Goal: Task Accomplishment & Management: Manage account settings

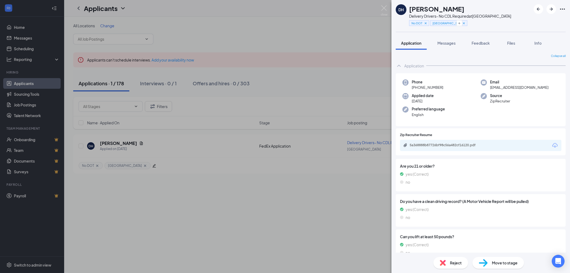
click at [491, 263] on div "Move to stage" at bounding box center [499, 263] width 52 height 12
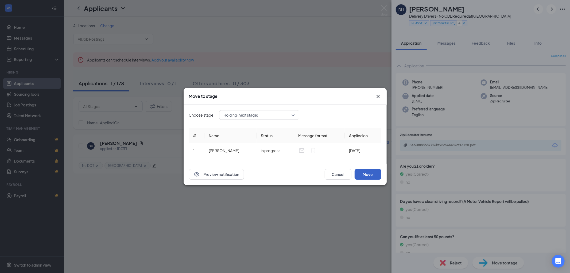
click at [368, 172] on button "Move" at bounding box center [368, 174] width 27 height 11
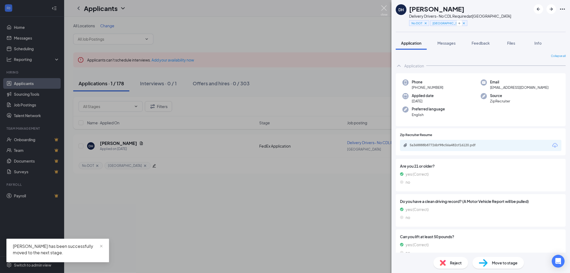
click at [384, 7] on img at bounding box center [384, 10] width 7 height 10
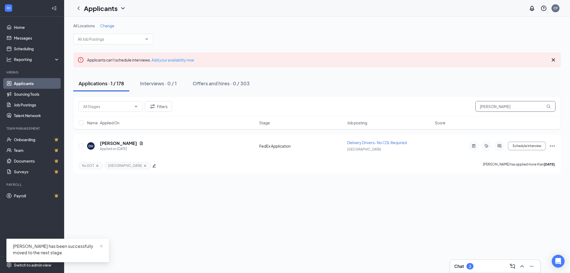
drag, startPoint x: 521, startPoint y: 102, endPoint x: 454, endPoint y: 109, distance: 67.5
click at [463, 108] on div "Filters deandre harris" at bounding box center [317, 106] width 477 height 11
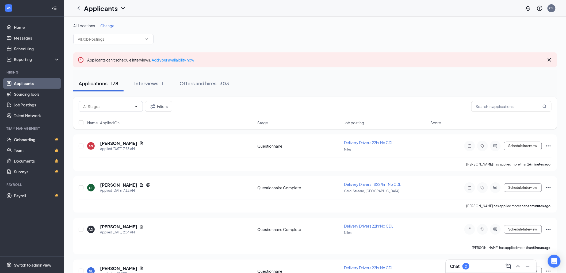
click at [456, 268] on h3 "Chat" at bounding box center [455, 266] width 10 height 6
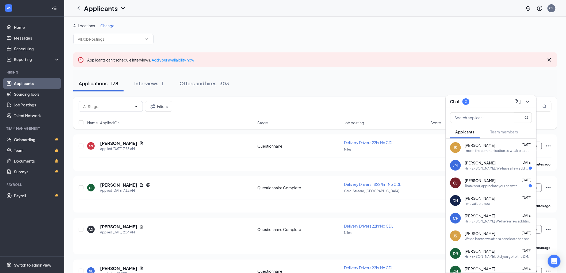
click at [480, 147] on span "Jovan Streeter" at bounding box center [480, 145] width 30 height 5
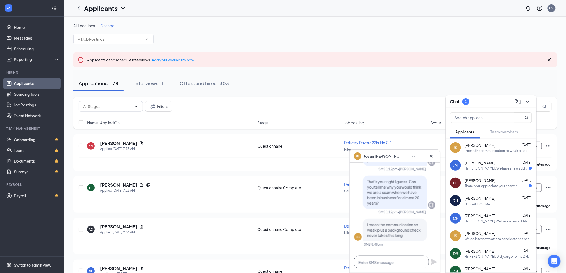
click at [387, 261] on textarea at bounding box center [391, 262] width 75 height 13
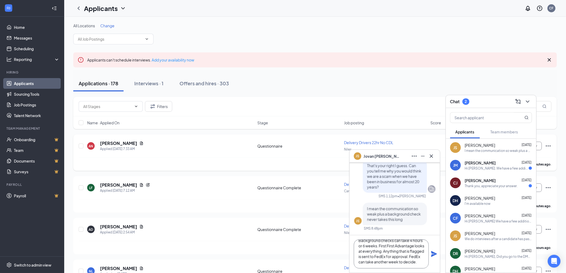
scroll to position [11, 0]
click at [379, 264] on textarea "Background checks can take 4 hours or 6 weeks. First First Advantage looks at e…" at bounding box center [391, 254] width 75 height 29
type textarea "Background checks can take 4 hours or 6 weeks. First First Advantage looks at e…"
click at [432, 255] on icon "Plane" at bounding box center [434, 254] width 6 height 6
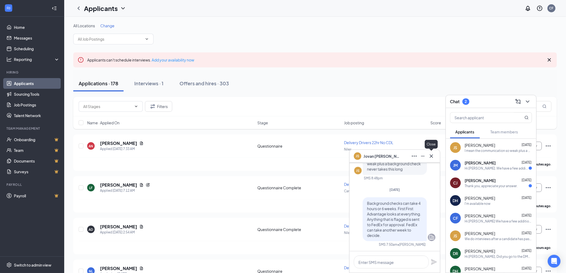
click at [432, 155] on icon "Cross" at bounding box center [431, 155] width 3 height 3
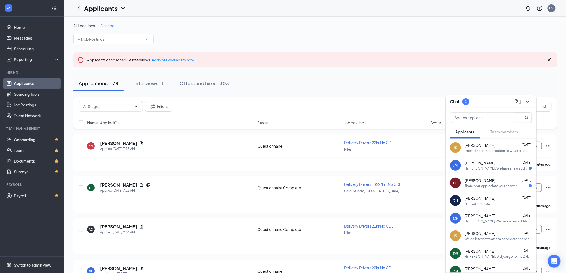
click at [479, 184] on div "Thank you, appreciate your answer." at bounding box center [491, 186] width 53 height 5
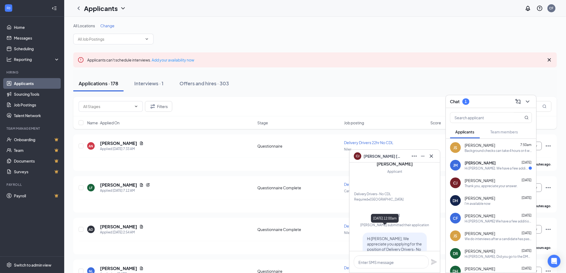
scroll to position [-98, 0]
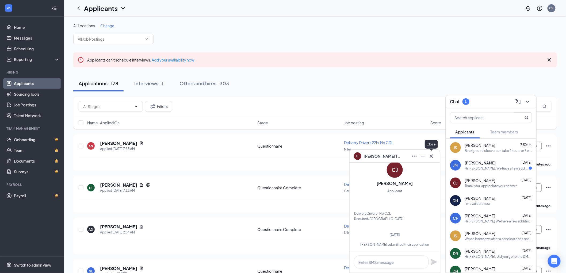
click at [433, 155] on icon "Cross" at bounding box center [431, 156] width 6 height 6
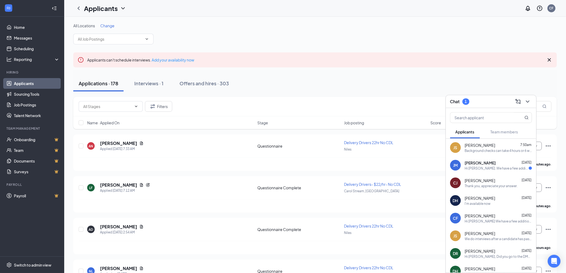
click at [480, 164] on span "JORGE MORATON" at bounding box center [480, 162] width 31 height 5
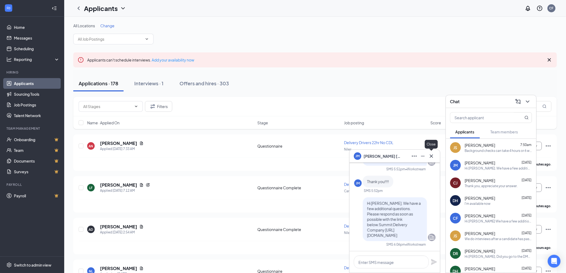
click at [432, 154] on icon "Cross" at bounding box center [431, 156] width 6 height 6
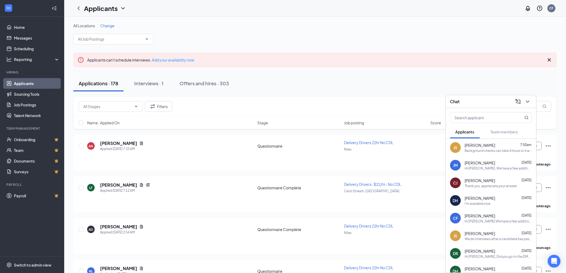
click at [475, 99] on div "Chat" at bounding box center [491, 101] width 82 height 8
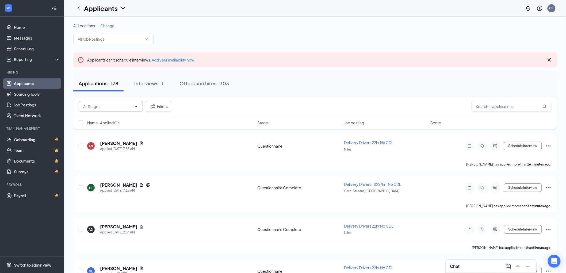
click at [126, 106] on input "text" at bounding box center [107, 106] width 49 height 6
click at [122, 43] on span at bounding box center [113, 39] width 80 height 11
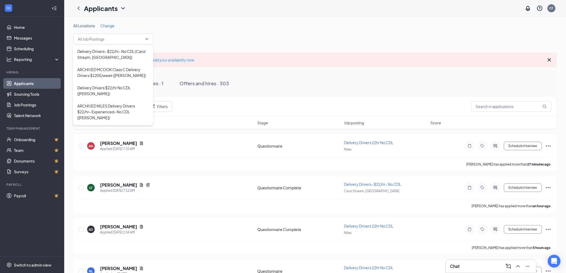
click at [336, 26] on div "All Locations Change" at bounding box center [315, 25] width 484 height 5
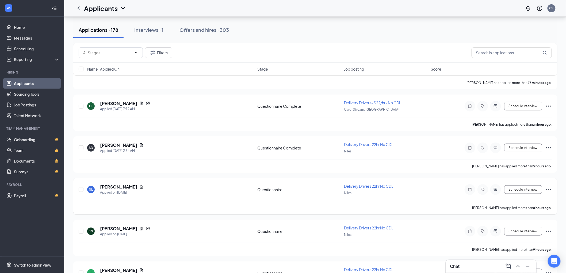
scroll to position [89, 0]
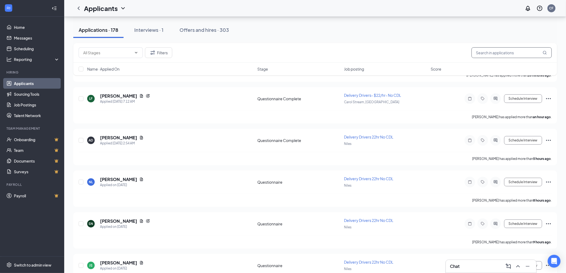
click at [485, 54] on input "text" at bounding box center [511, 52] width 80 height 11
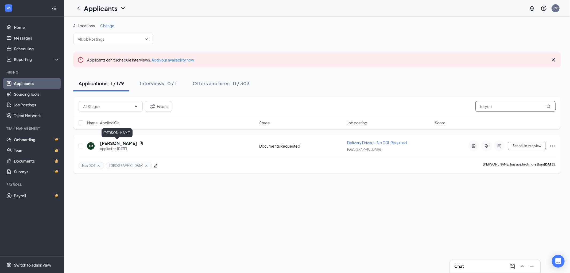
type input "teryon"
click at [110, 142] on h5 "[PERSON_NAME]" at bounding box center [118, 143] width 37 height 6
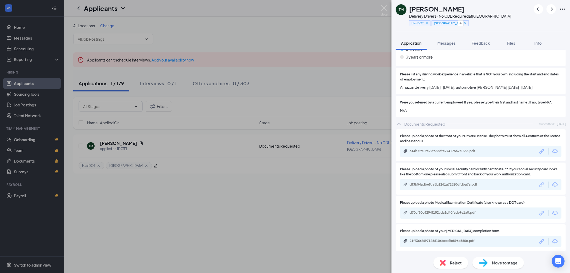
scroll to position [629, 0]
click at [384, 7] on img at bounding box center [384, 10] width 7 height 10
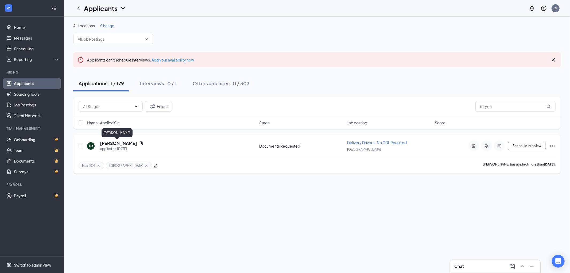
click at [120, 141] on h5 "[PERSON_NAME]" at bounding box center [118, 143] width 37 height 6
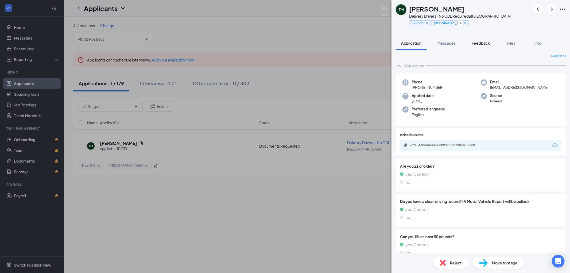
click at [487, 44] on span "Feedback" at bounding box center [481, 43] width 18 height 5
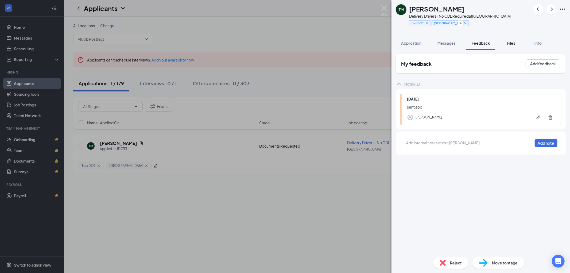
click at [513, 43] on span "Files" at bounding box center [512, 43] width 8 height 5
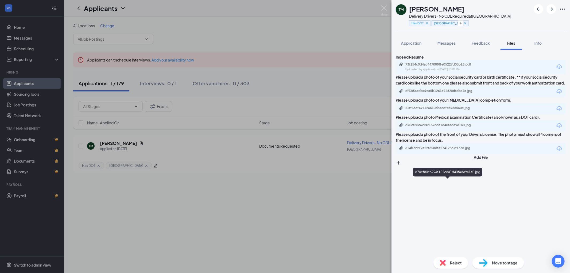
click at [469, 127] on div "d70cf80c6294f152cda1d40fade9e1a0.jpg" at bounding box center [443, 125] width 75 height 4
click at [448, 150] on div "614b72919e22f658dfe27417567f1338.jpg" at bounding box center [443, 148] width 75 height 4
click at [487, 42] on span "Feedback" at bounding box center [481, 43] width 18 height 5
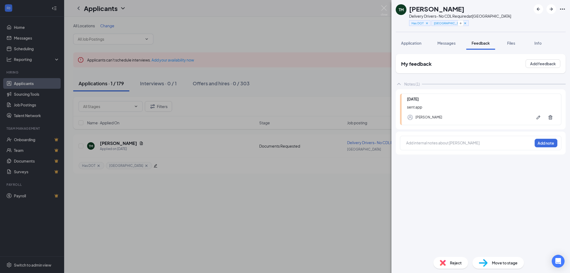
click at [418, 140] on div at bounding box center [470, 143] width 126 height 6
drag, startPoint x: 418, startPoint y: 140, endPoint x: 409, endPoint y: 144, distance: 10.2
click at [409, 144] on div at bounding box center [470, 143] width 126 height 6
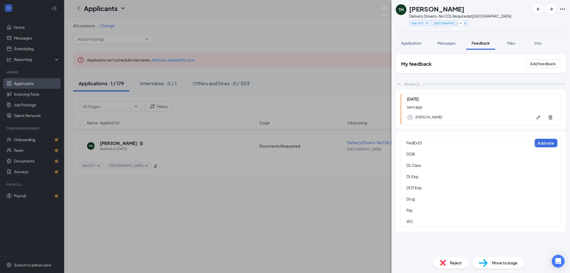
click at [434, 140] on div "FedEx ID" at bounding box center [470, 143] width 126 height 6
click at [407, 148] on span "9463154" at bounding box center [414, 148] width 15 height 5
click at [433, 154] on div "DOB" at bounding box center [470, 154] width 126 height 6
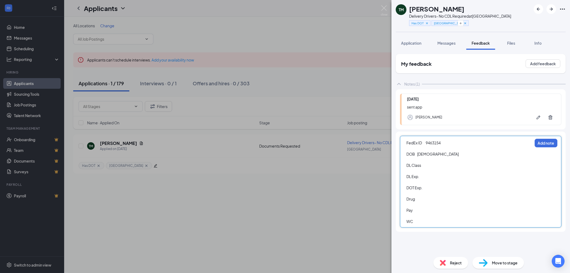
click at [435, 170] on div at bounding box center [470, 171] width 126 height 6
click at [436, 164] on div "DL Class" at bounding box center [470, 166] width 126 height 6
click at [430, 176] on div "DL Exp." at bounding box center [470, 177] width 126 height 6
click at [435, 187] on div "DOT Exp." at bounding box center [470, 188] width 126 height 6
click at [431, 199] on div "Drug" at bounding box center [470, 199] width 126 height 6
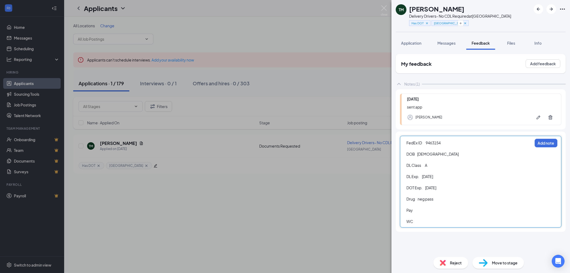
click at [427, 208] on div "Pay" at bounding box center [470, 211] width 126 height 6
click at [432, 222] on div "WC" at bounding box center [470, 222] width 126 height 6
click at [545, 143] on button "Add note" at bounding box center [546, 143] width 23 height 9
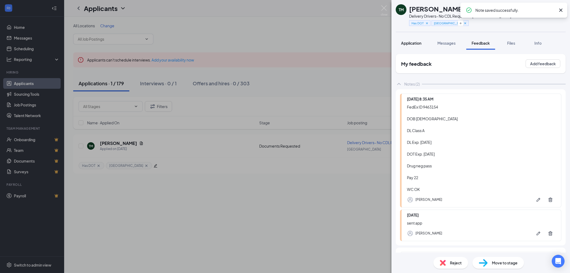
click at [418, 41] on span "Application" at bounding box center [411, 43] width 20 height 5
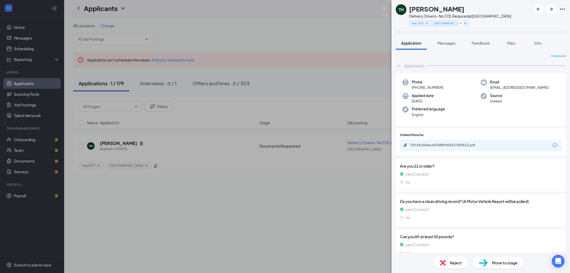
drag, startPoint x: 448, startPoint y: 86, endPoint x: 416, endPoint y: 89, distance: 31.9
click at [416, 89] on div "Phone +1 (773) 815-7270" at bounding box center [442, 84] width 78 height 11
copy span "(773) 815-7270"
click at [484, 263] on img at bounding box center [483, 263] width 9 height 8
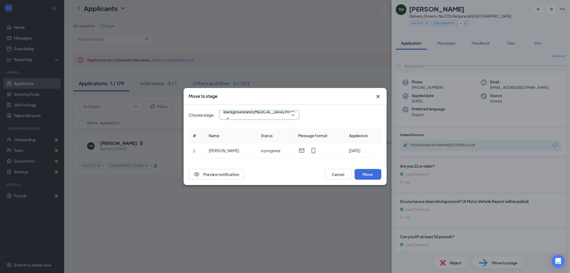
click at [291, 116] on span "Background and Drug Screen Processing (next stage)" at bounding box center [275, 112] width 103 height 8
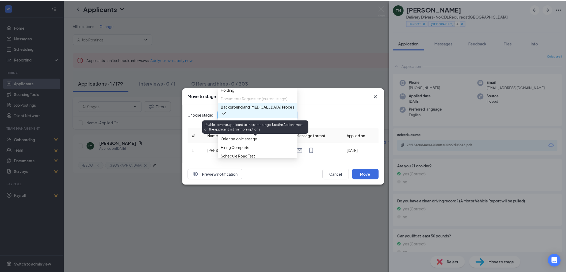
scroll to position [48, 0]
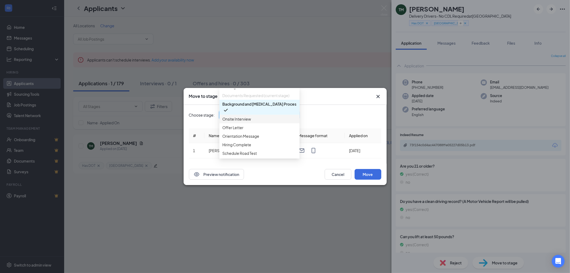
click at [243, 122] on span "Onsite Interview" at bounding box center [237, 119] width 29 height 6
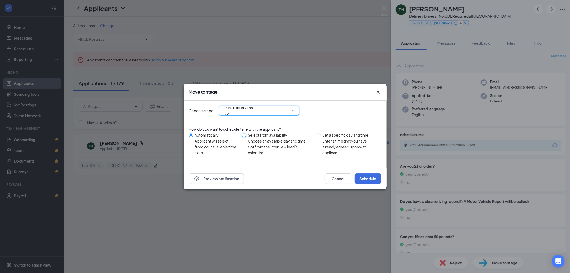
click at [246, 136] on input "Select from availability Choose an available day and time slot from the intervi…" at bounding box center [244, 135] width 4 height 4
radio input "true"
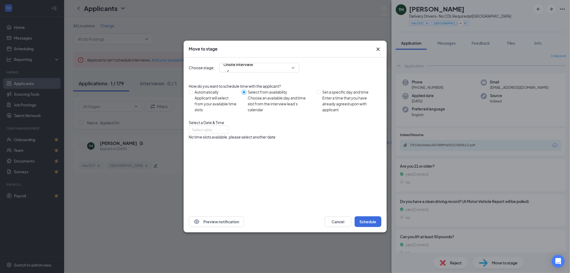
radio input "false"
type input "Aug 28, 2025"
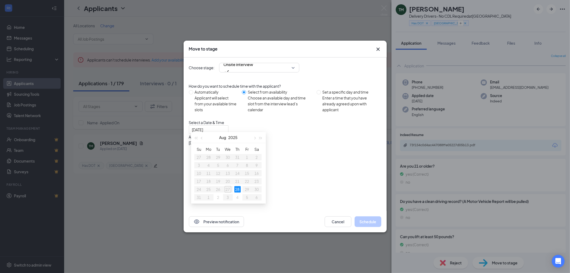
click at [292, 146] on div "10:30AM - 11:00AM" at bounding box center [240, 149] width 102 height 6
click at [366, 224] on button "Schedule" at bounding box center [368, 221] width 27 height 11
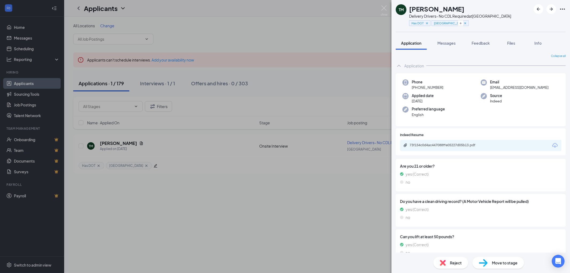
click at [385, 7] on img at bounding box center [384, 10] width 7 height 10
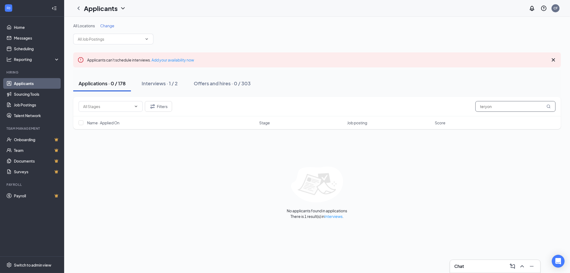
drag, startPoint x: 501, startPoint y: 109, endPoint x: 450, endPoint y: 108, distance: 51.4
click at [450, 108] on div "Filters teryon" at bounding box center [317, 106] width 477 height 11
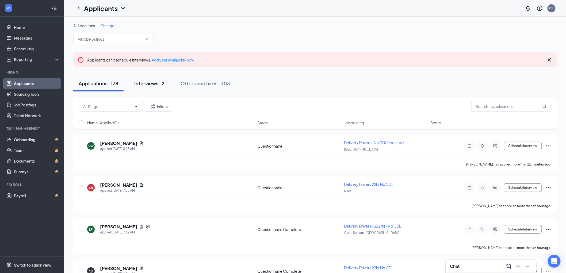
click at [148, 82] on div "Interviews · 2" at bounding box center [149, 83] width 30 height 7
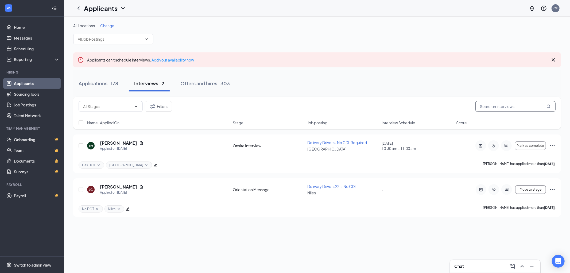
click at [501, 103] on input "text" at bounding box center [516, 106] width 80 height 11
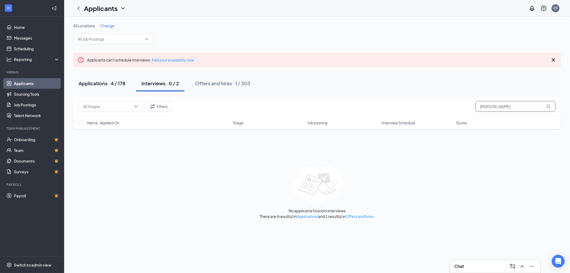
type input "Robert"
click at [100, 82] on div "Applications · 4 / 178" at bounding box center [102, 83] width 47 height 7
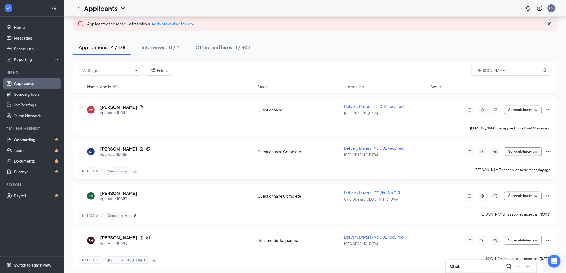
scroll to position [36, 0]
click at [114, 236] on h5 "Robert Hale" at bounding box center [118, 238] width 37 height 6
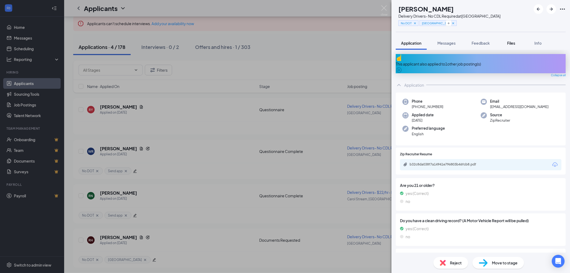
click at [510, 41] on span "Files" at bounding box center [512, 43] width 8 height 5
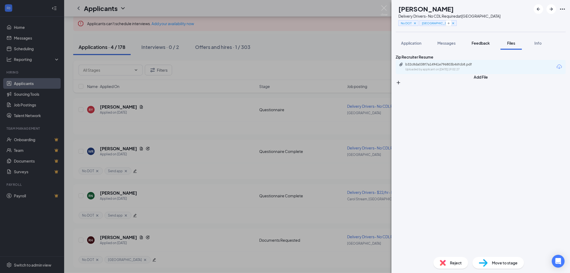
click at [478, 41] on span "Feedback" at bounding box center [481, 43] width 18 height 5
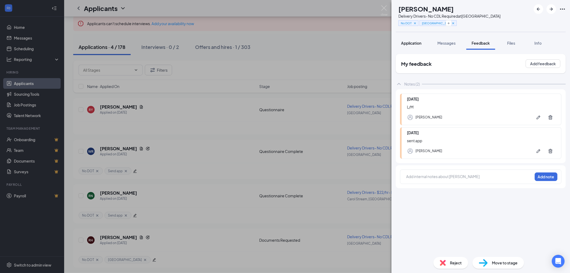
click at [416, 43] on span "Application" at bounding box center [411, 43] width 20 height 5
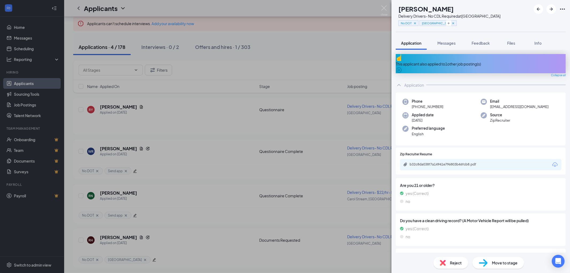
drag, startPoint x: 447, startPoint y: 101, endPoint x: 417, endPoint y: 103, distance: 29.5
click at [417, 103] on div "Phone +1 (773) 425-0640" at bounding box center [442, 104] width 78 height 11
copy span "(773) 425-0640"
click at [482, 41] on span "Feedback" at bounding box center [481, 43] width 18 height 5
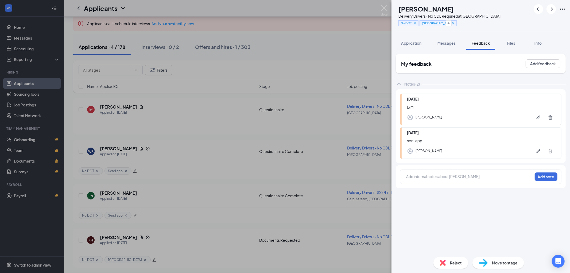
click at [418, 175] on div at bounding box center [470, 177] width 126 height 6
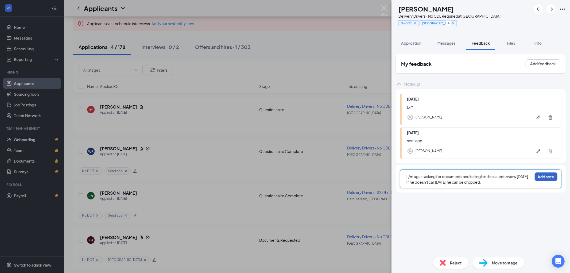
click at [544, 176] on button "Add note" at bounding box center [546, 176] width 23 height 9
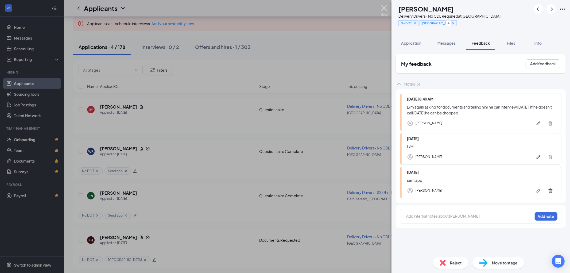
click at [384, 8] on img at bounding box center [384, 10] width 7 height 10
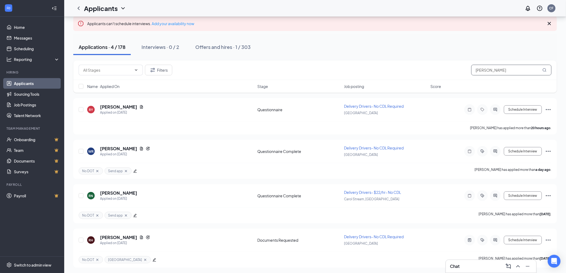
drag, startPoint x: 469, startPoint y: 68, endPoint x: 457, endPoint y: 68, distance: 12.0
click at [458, 68] on div "Filters Robert" at bounding box center [315, 70] width 473 height 11
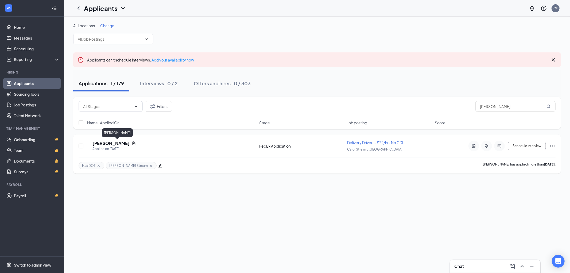
click at [119, 143] on h5 "[PERSON_NAME]" at bounding box center [111, 143] width 37 height 6
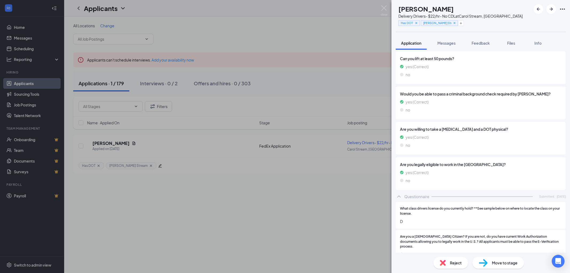
scroll to position [267, 0]
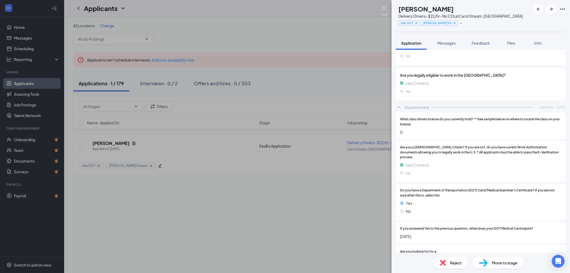
click at [384, 8] on img at bounding box center [384, 10] width 7 height 10
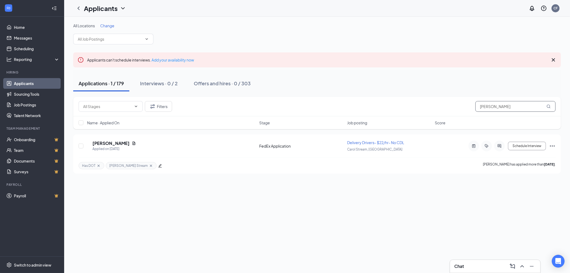
drag, startPoint x: 474, startPoint y: 106, endPoint x: 471, endPoint y: 106, distance: 3.5
click at [471, 106] on div "Filters [PERSON_NAME]" at bounding box center [317, 106] width 477 height 11
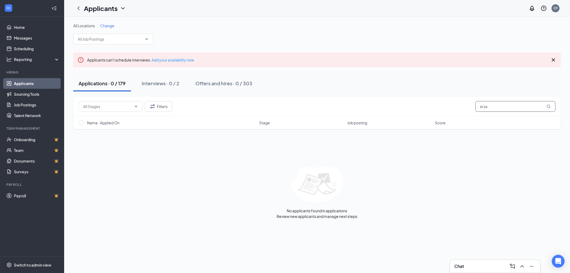
drag, startPoint x: 498, startPoint y: 108, endPoint x: 464, endPoint y: 109, distance: 33.7
click at [464, 109] on div "Filters erza" at bounding box center [317, 106] width 477 height 11
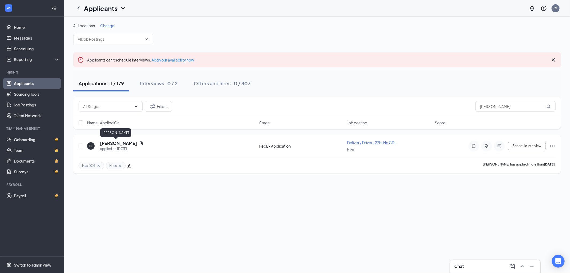
click at [103, 143] on h5 "[PERSON_NAME]" at bounding box center [118, 143] width 37 height 6
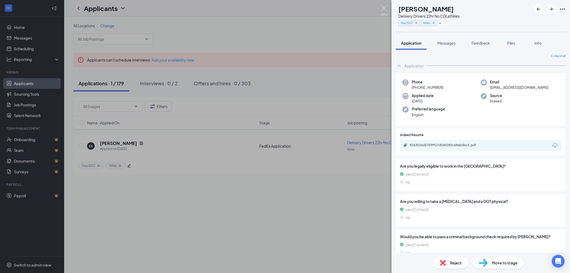
click at [381, 7] on div "EK [PERSON_NAME] Delivery Drivers 22hr No CDL at Niles Has DOT Niles Applicatio…" at bounding box center [285, 136] width 570 height 273
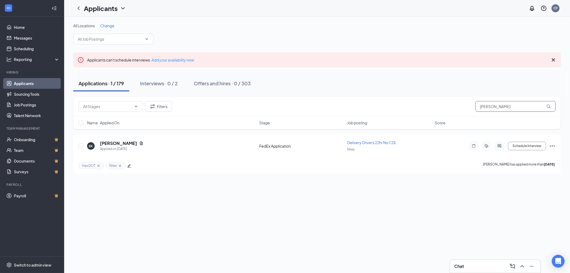
drag, startPoint x: 492, startPoint y: 105, endPoint x: 447, endPoint y: 104, distance: 45.5
click at [455, 105] on div "Filters ezra" at bounding box center [317, 106] width 477 height 11
type input "andreas"
click at [116, 142] on h5 "Andreas Rendas" at bounding box center [118, 143] width 37 height 6
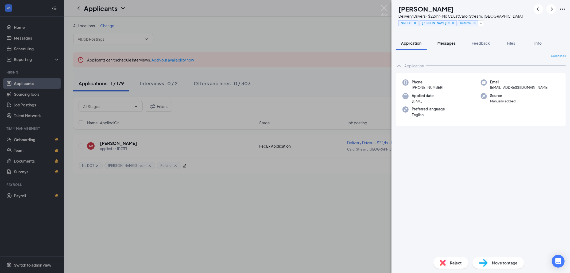
click at [450, 43] on span "Messages" at bounding box center [447, 43] width 18 height 5
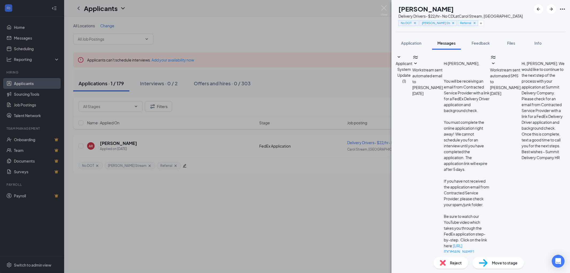
type textarea "Hi Andreas, Thank you for your interest in Summit Delivery, however due to the …"
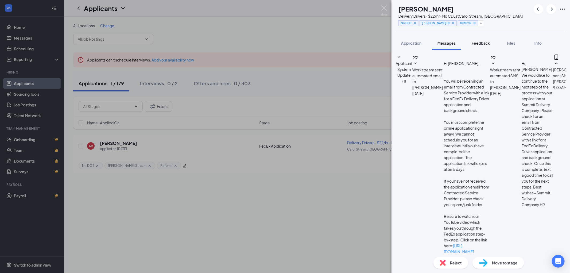
click at [488, 41] on span "Feedback" at bounding box center [481, 43] width 18 height 5
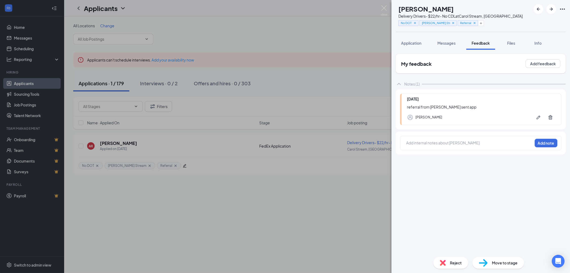
click at [444, 142] on div at bounding box center [470, 143] width 126 height 6
click at [452, 265] on span "Reject" at bounding box center [456, 263] width 12 height 6
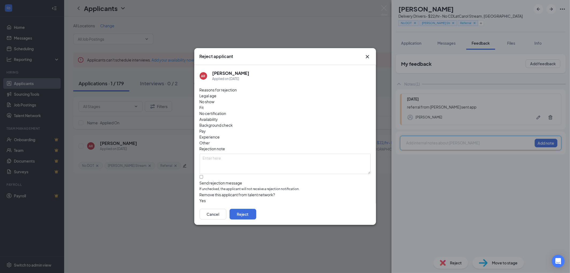
click at [369, 60] on icon "Cross" at bounding box center [368, 56] width 6 height 6
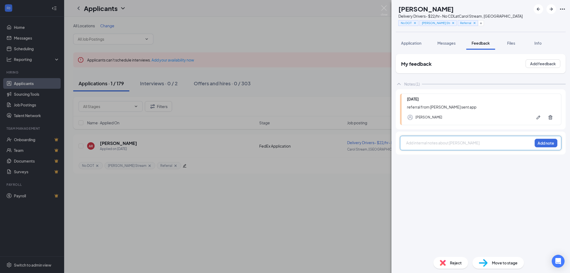
click at [433, 143] on div at bounding box center [470, 143] width 126 height 6
click at [546, 142] on button "Add note" at bounding box center [546, 143] width 23 height 9
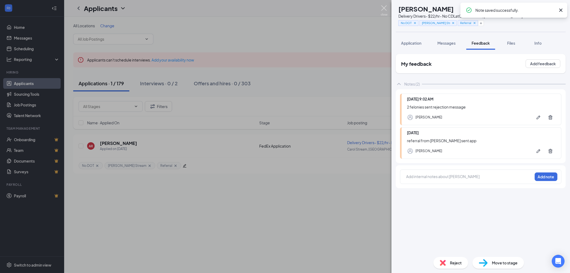
click at [383, 7] on img at bounding box center [384, 10] width 7 height 10
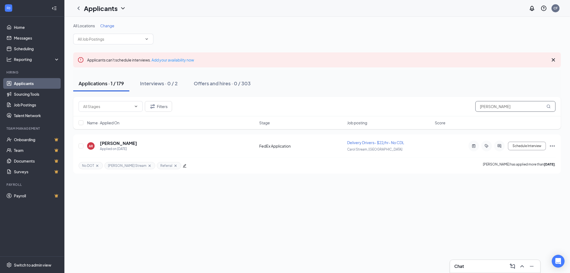
drag, startPoint x: 501, startPoint y: 106, endPoint x: 443, endPoint y: 106, distance: 58.3
click at [444, 106] on div "Filters andreas" at bounding box center [317, 106] width 477 height 11
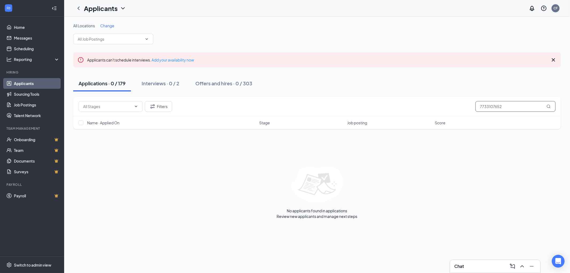
type input "7733107652"
click at [557, 9] on div "CF" at bounding box center [556, 8] width 4 height 5
click at [522, 67] on link "Switch account" at bounding box center [513, 68] width 27 height 5
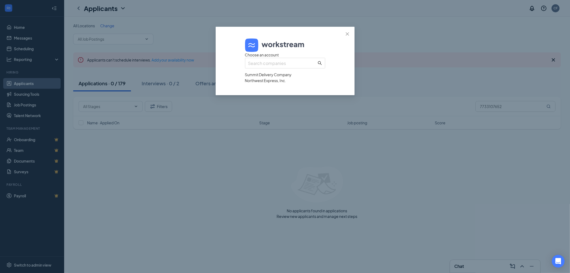
click at [265, 83] on div "Northwest Express, Inc." at bounding box center [285, 81] width 80 height 6
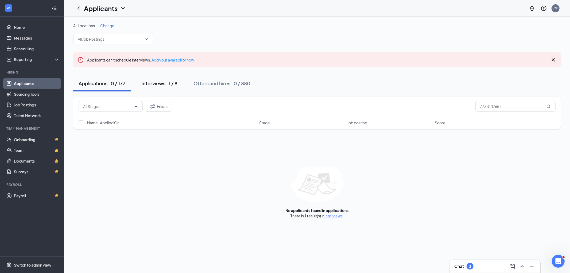
click at [152, 82] on div "Interviews · 1 / 9" at bounding box center [159, 83] width 36 height 7
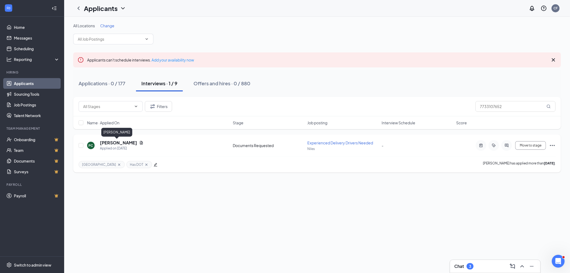
click at [107, 142] on h5 "Perry Collins" at bounding box center [118, 143] width 37 height 6
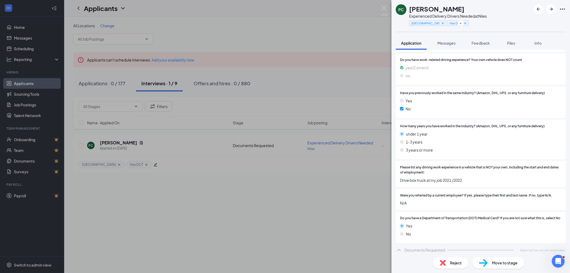
scroll to position [365, 0]
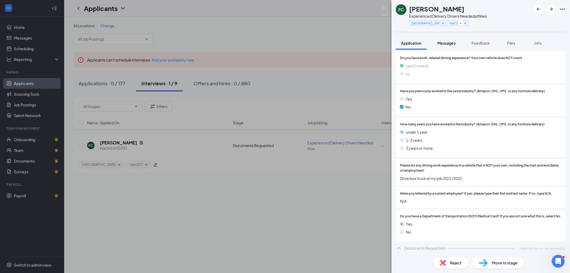
click at [443, 39] on button "Messages" at bounding box center [446, 42] width 29 height 13
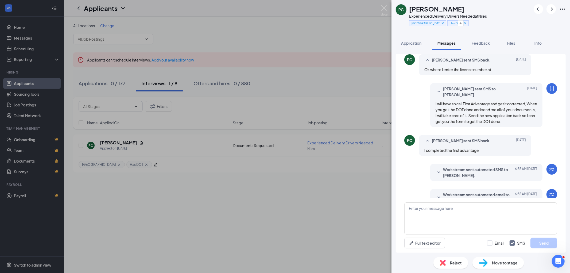
scroll to position [169, 0]
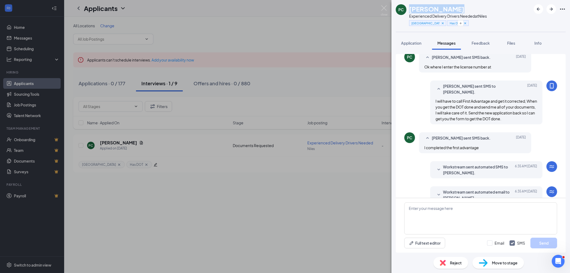
drag, startPoint x: 454, startPoint y: 8, endPoint x: 410, endPoint y: 9, distance: 43.9
click at [410, 9] on div "Perry Collins" at bounding box center [448, 8] width 78 height 9
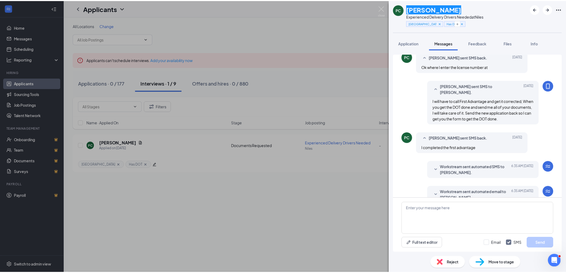
scroll to position [79, 0]
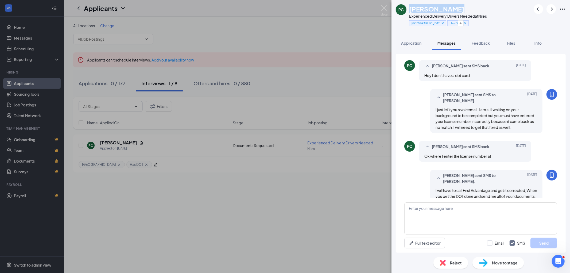
drag, startPoint x: 416, startPoint y: 42, endPoint x: 418, endPoint y: 51, distance: 9.3
click at [416, 42] on span "Application" at bounding box center [411, 43] width 20 height 5
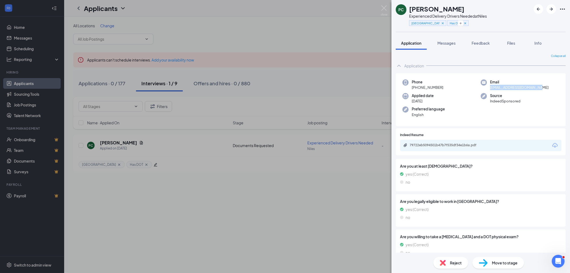
drag, startPoint x: 544, startPoint y: 86, endPoint x: 487, endPoint y: 87, distance: 56.7
click at [487, 87] on div "Email perrycollins_24@yahoo.com" at bounding box center [520, 84] width 78 height 11
copy span "perrycollins_24@yahoo.com"
click at [481, 44] on span "Feedback" at bounding box center [481, 43] width 18 height 5
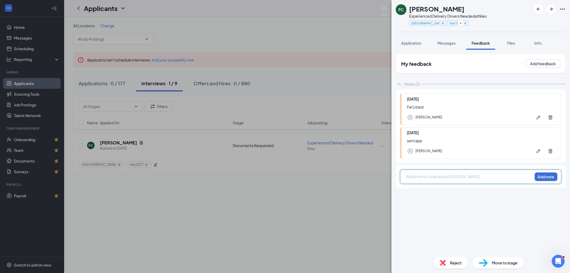
click at [426, 175] on div at bounding box center [470, 177] width 126 height 6
click at [385, 7] on img at bounding box center [384, 10] width 7 height 10
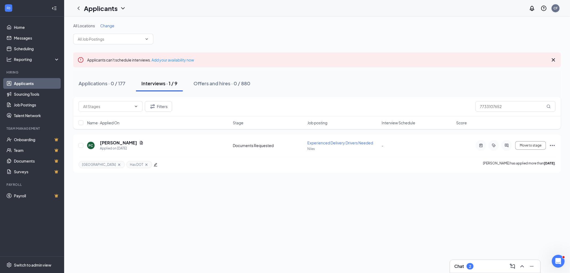
click at [554, 6] on div "CF" at bounding box center [556, 8] width 4 height 5
drag, startPoint x: 507, startPoint y: 108, endPoint x: 432, endPoint y: 106, distance: 75.7
click at [442, 105] on div "Filters 7733107652" at bounding box center [317, 106] width 477 height 11
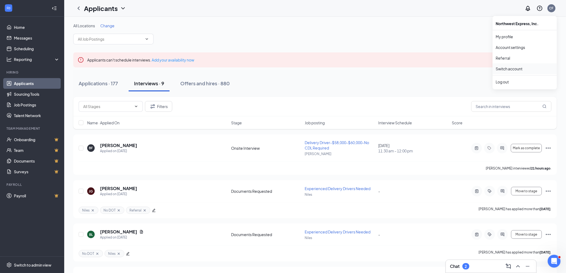
click at [510, 66] on link "Switch account" at bounding box center [509, 68] width 27 height 5
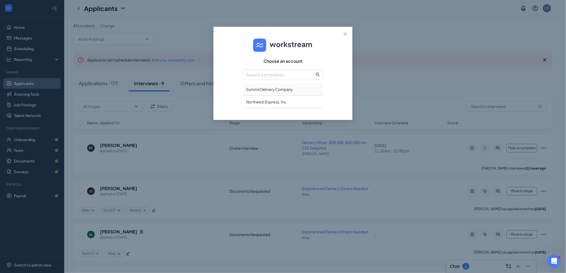
click at [267, 89] on div "Summit Delivery Company" at bounding box center [283, 89] width 80 height 13
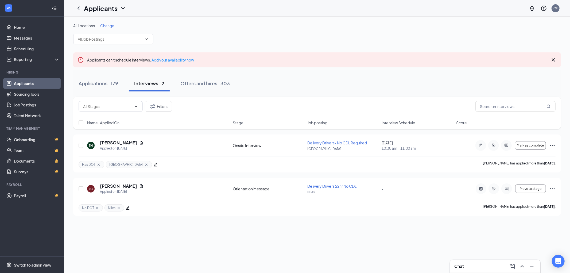
click at [102, 82] on div "Applications · 179" at bounding box center [99, 83] width 40 height 7
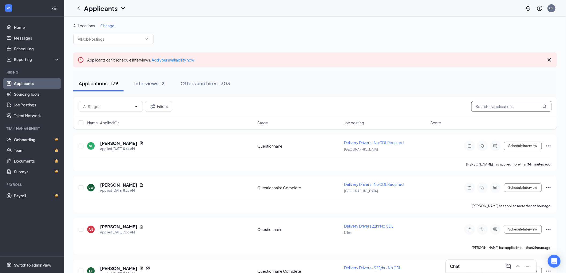
click at [481, 103] on input "text" at bounding box center [511, 106] width 80 height 11
type input "S"
click at [479, 106] on input "text" at bounding box center [511, 106] width 80 height 11
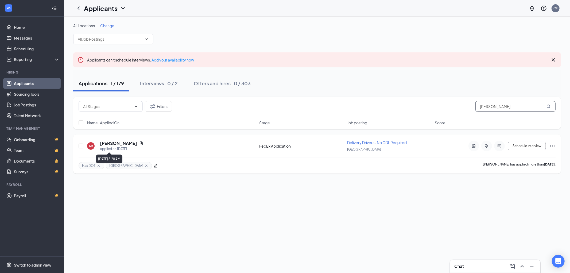
type input "[PERSON_NAME]"
click at [116, 145] on h5 "[PERSON_NAME]" at bounding box center [118, 143] width 37 height 6
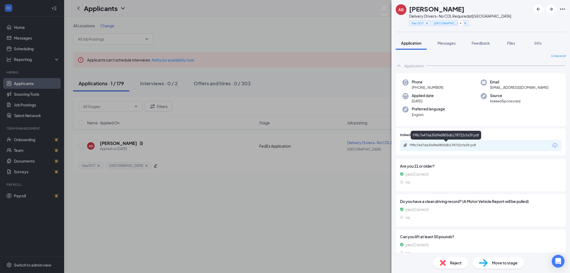
click at [436, 143] on div "f98c7e47da30d9e0805db178722cfa39.pdf" at bounding box center [447, 145] width 75 height 4
click at [481, 43] on span "Feedback" at bounding box center [481, 43] width 18 height 5
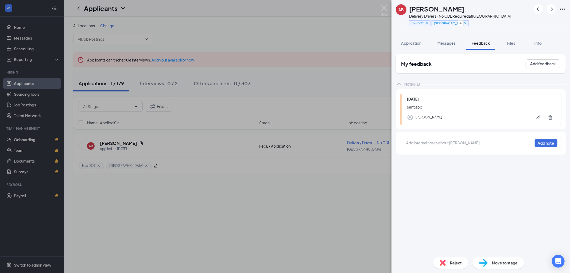
click at [424, 142] on div at bounding box center [470, 143] width 126 height 6
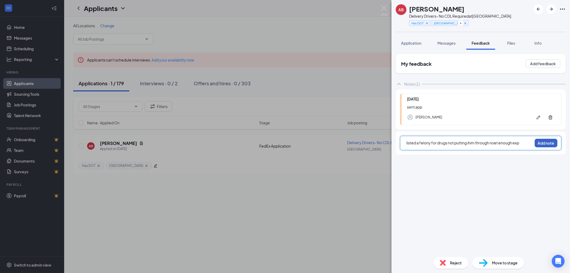
click at [546, 142] on button "Add note" at bounding box center [546, 143] width 23 height 9
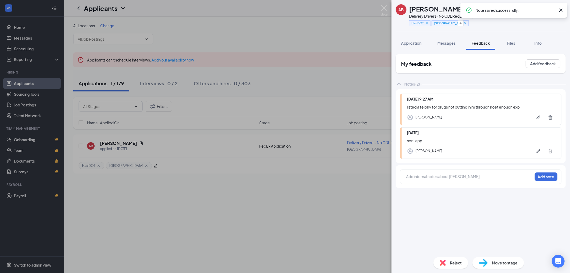
click at [451, 260] on span "Reject" at bounding box center [456, 263] width 12 height 6
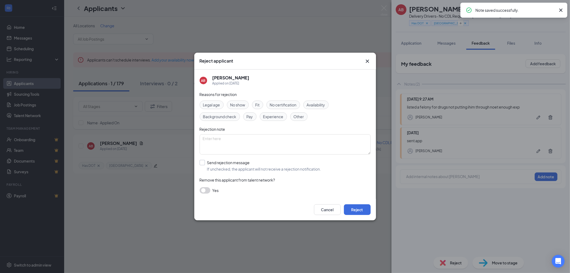
click at [204, 164] on input "Send rejection message If unchecked, the applicant will not receive a rejection…" at bounding box center [261, 166] width 122 height 12
checkbox input "true"
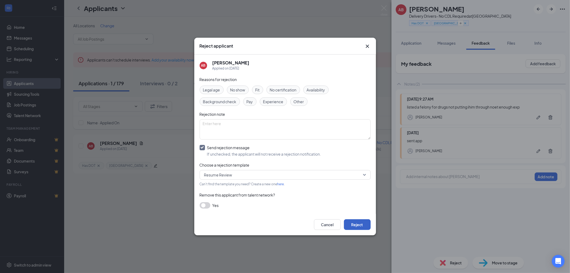
click at [357, 222] on button "Reject" at bounding box center [357, 224] width 27 height 11
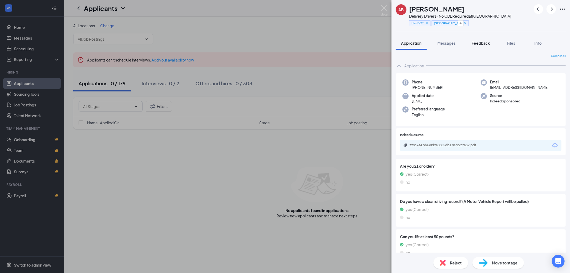
click at [478, 42] on span "Feedback" at bounding box center [481, 43] width 18 height 5
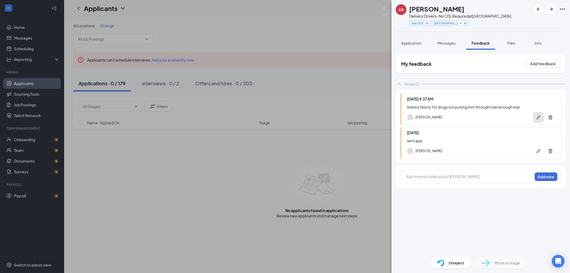
click at [538, 117] on icon "Pen" at bounding box center [539, 118] width 4 height 4
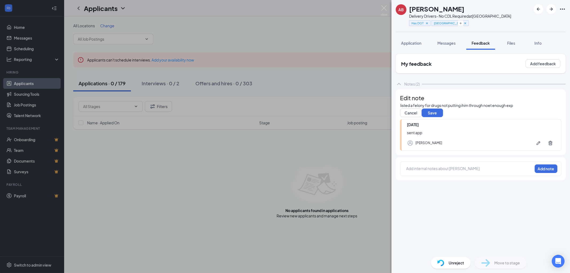
click at [448, 108] on span "listed a felony for drugs not putting ihim through noet enough exp" at bounding box center [457, 105] width 113 height 5
click at [473, 108] on span "listed a felony for drugs / not putting ihim through noet enough exp" at bounding box center [458, 105] width 115 height 5
click at [500, 108] on span "listed a felony for drugs / not putting him through noet enough exp" at bounding box center [458, 105] width 114 height 5
click at [439, 117] on button "Save" at bounding box center [432, 113] width 21 height 9
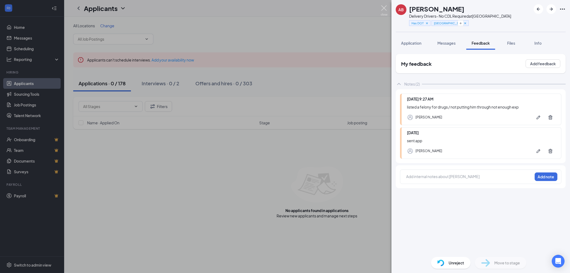
click at [385, 8] on img at bounding box center [384, 10] width 7 height 10
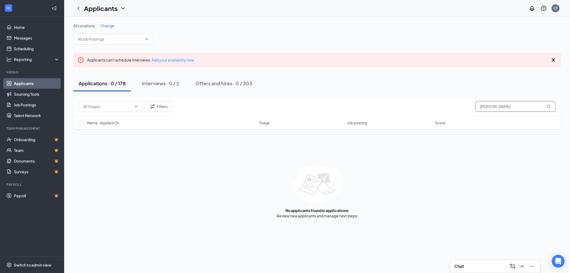
drag, startPoint x: 507, startPoint y: 107, endPoint x: 447, endPoint y: 105, distance: 60.2
click at [447, 105] on div "Filters [PERSON_NAME]" at bounding box center [317, 106] width 477 height 11
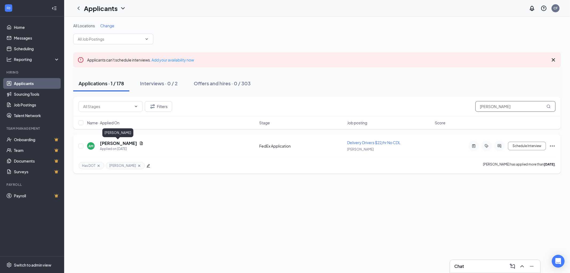
type input "[PERSON_NAME]"
click at [116, 142] on h5 "[PERSON_NAME]" at bounding box center [118, 143] width 37 height 6
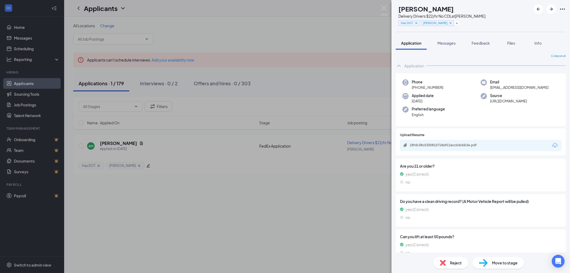
drag, startPoint x: 448, startPoint y: 86, endPoint x: 417, endPoint y: 89, distance: 31.4
click at [417, 89] on div "Phone [PHONE_NUMBER]" at bounding box center [442, 84] width 78 height 11
copy span "[PHONE_NUMBER]"
click at [484, 43] on span "Feedback" at bounding box center [481, 43] width 18 height 5
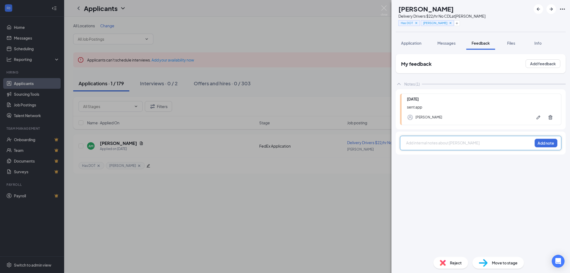
click at [424, 141] on div at bounding box center [470, 143] width 126 height 6
click at [545, 144] on button "Add note" at bounding box center [546, 143] width 23 height 9
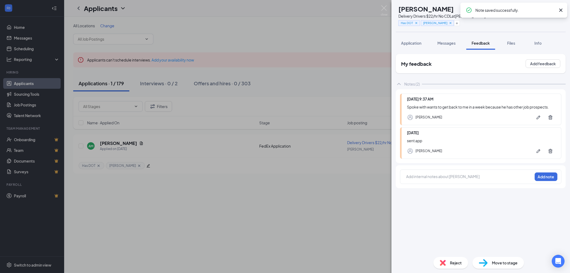
click at [492, 263] on span "Move to stage" at bounding box center [505, 263] width 26 height 6
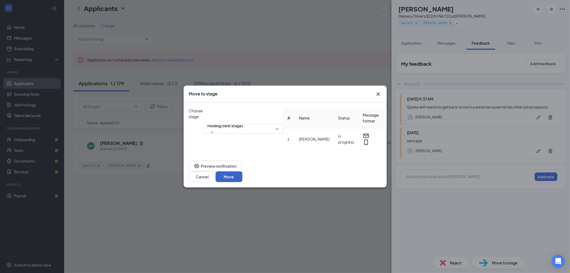
click at [243, 172] on button "Move" at bounding box center [229, 176] width 27 height 11
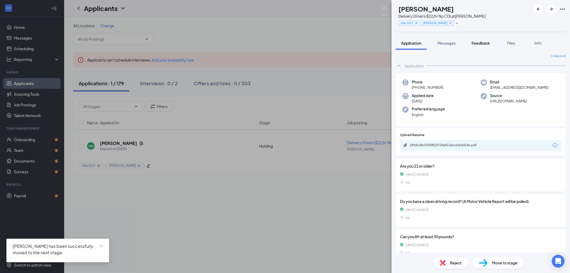
click at [482, 41] on span "Feedback" at bounding box center [481, 43] width 18 height 5
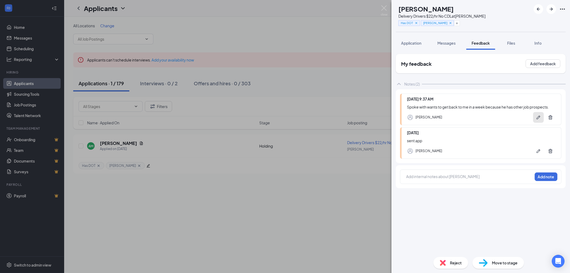
click at [539, 118] on icon "Pen" at bounding box center [538, 117] width 5 height 5
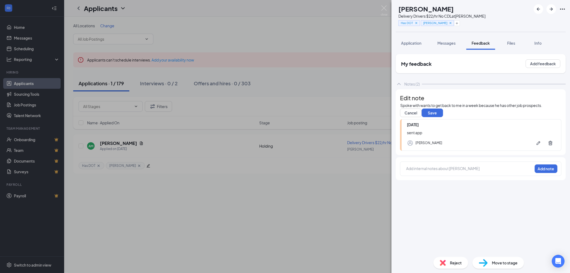
click at [429, 108] on div "Spoke with wants to get back to me in a week because he has other job prospects." at bounding box center [481, 106] width 161 height 6
click at [554, 108] on div "Spoke with wants to get back to me in a week because he has other job prospects." at bounding box center [481, 106] width 161 height 6
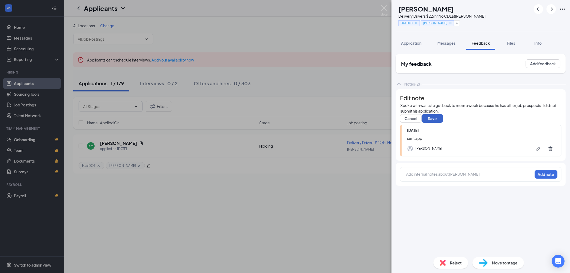
click at [443, 123] on button "Save" at bounding box center [432, 118] width 21 height 9
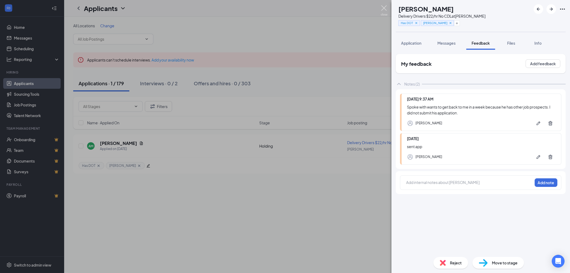
click at [384, 7] on img at bounding box center [384, 10] width 7 height 10
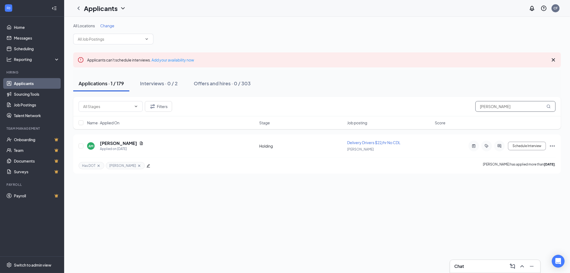
drag, startPoint x: 507, startPoint y: 106, endPoint x: 452, endPoint y: 104, distance: 54.6
click at [457, 104] on div "Filters [PERSON_NAME]" at bounding box center [317, 106] width 477 height 11
type input "[PERSON_NAME]"
click at [108, 145] on h5 "[PERSON_NAME]" at bounding box center [118, 143] width 37 height 6
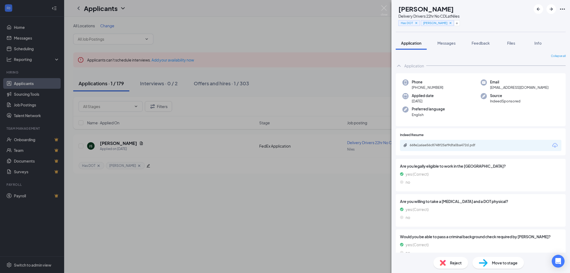
click at [456, 144] on div "668e1a6ae56c8748f25af9dfa0ba472d.pdf" at bounding box center [447, 145] width 75 height 4
drag, startPoint x: 384, startPoint y: 8, endPoint x: 303, endPoint y: 90, distance: 114.4
click at [384, 8] on img at bounding box center [384, 10] width 7 height 10
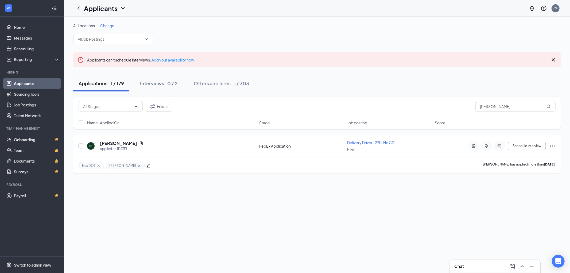
click at [81, 147] on input "checkbox" at bounding box center [81, 146] width 5 height 5
checkbox input "true"
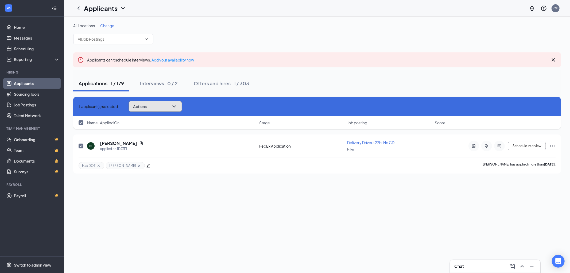
click at [162, 104] on button "Actions" at bounding box center [155, 106] width 53 height 11
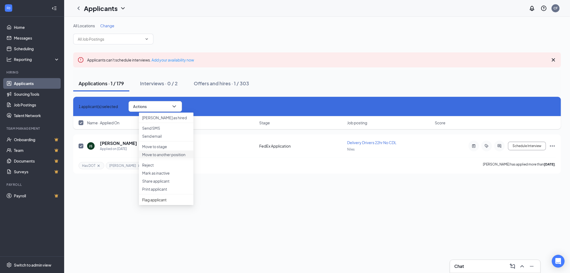
click at [173, 157] on p "Move to another position" at bounding box center [166, 154] width 48 height 5
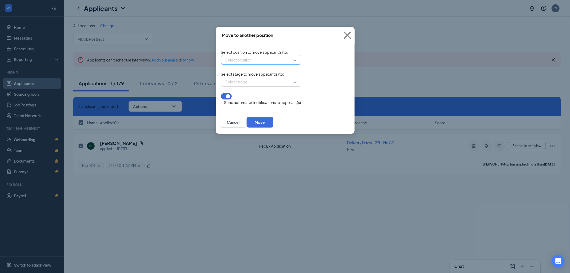
click at [256, 62] on input "search" at bounding box center [259, 59] width 70 height 9
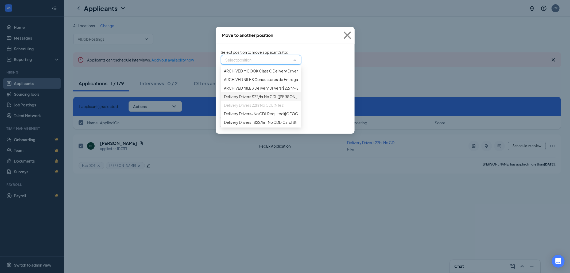
scroll to position [18, 0]
click at [224, 94] on span "Delivery Drivers $22/hr No CDL ([PERSON_NAME])" at bounding box center [267, 97] width 86 height 6
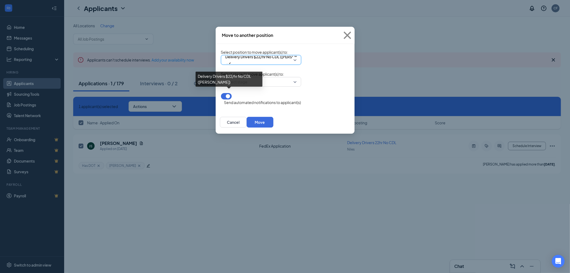
click at [220, 89] on div "Delivery Drivers $22/hr No CDL ([PERSON_NAME])" at bounding box center [229, 81] width 67 height 19
click at [204, 89] on div "Delivery Drivers $22/hr No CDL ([PERSON_NAME])" at bounding box center [229, 81] width 67 height 19
click at [301, 57] on div "235484 Delivery Drivers $22/hr No CDL ([PERSON_NAME]) 141325 235484 246926 ARCH…" at bounding box center [261, 60] width 80 height 10
click at [224, 83] on input "search" at bounding box center [259, 81] width 70 height 9
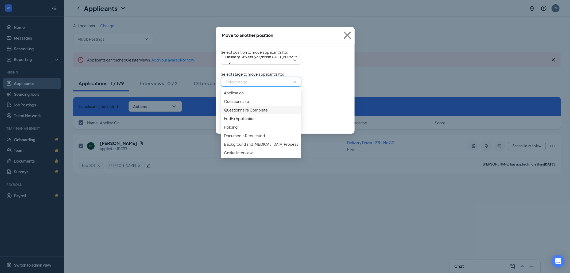
click at [224, 113] on span "Questionnaire Complete" at bounding box center [246, 110] width 44 height 6
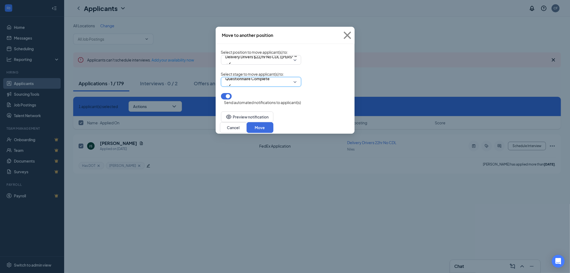
click at [221, 99] on button "button" at bounding box center [226, 96] width 11 height 6
click at [274, 125] on button "Move" at bounding box center [260, 127] width 27 height 11
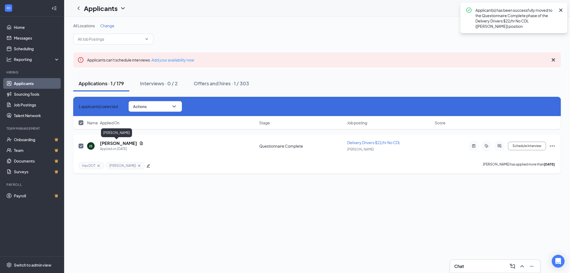
click at [110, 144] on h5 "[PERSON_NAME]" at bounding box center [118, 143] width 37 height 6
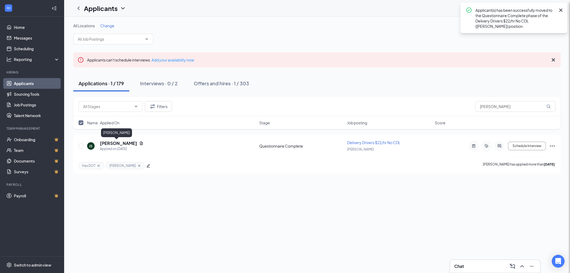
checkbox input "false"
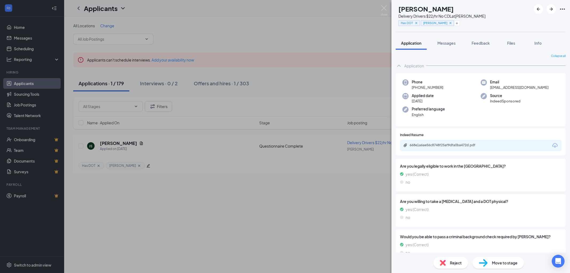
drag, startPoint x: 445, startPoint y: 86, endPoint x: 418, endPoint y: 87, distance: 27.6
click at [418, 87] on div "Phone [PHONE_NUMBER]" at bounding box center [442, 84] width 78 height 11
click at [450, 87] on div "Phone [PHONE_NUMBER]" at bounding box center [442, 84] width 78 height 11
drag, startPoint x: 447, startPoint y: 86, endPoint x: 417, endPoint y: 87, distance: 30.0
click at [417, 87] on div "Phone [PHONE_NUMBER]" at bounding box center [442, 84] width 78 height 11
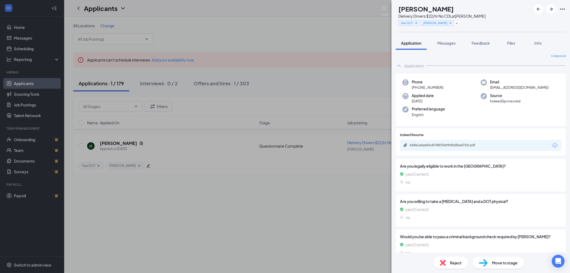
copy span "[PHONE_NUMBER]"
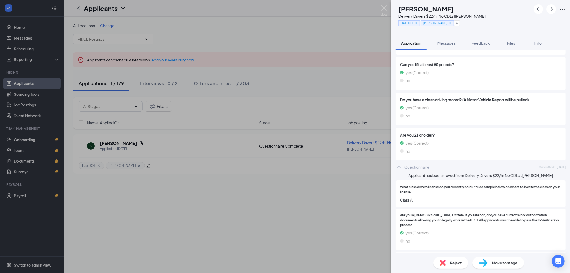
scroll to position [208, 0]
click at [385, 7] on img at bounding box center [384, 10] width 7 height 10
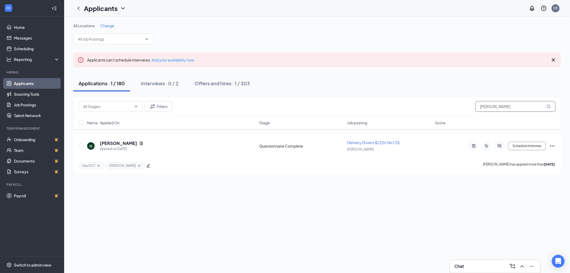
drag, startPoint x: 498, startPoint y: 104, endPoint x: 461, endPoint y: 105, distance: 37.2
click at [462, 105] on div "Filters [PERSON_NAME]" at bounding box center [317, 106] width 477 height 11
type input "[PERSON_NAME]"
click at [114, 142] on h5 "[PERSON_NAME]" at bounding box center [118, 143] width 37 height 6
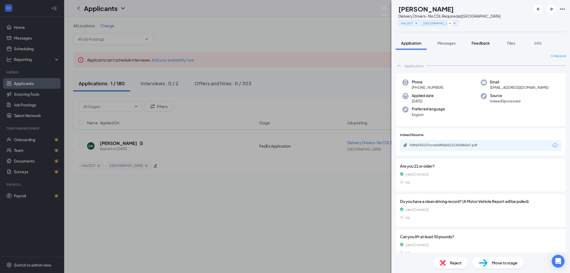
click at [482, 43] on span "Feedback" at bounding box center [481, 43] width 18 height 5
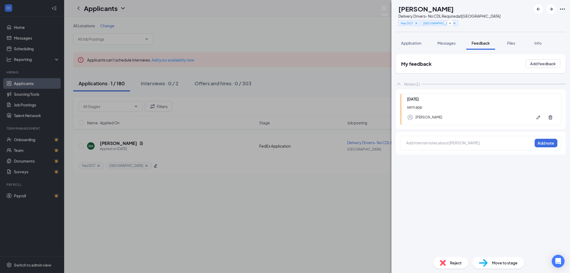
click at [428, 142] on div at bounding box center [470, 143] width 126 height 6
click at [545, 143] on button "Add note" at bounding box center [546, 143] width 23 height 9
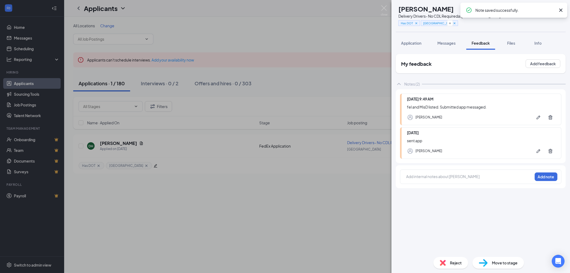
click at [562, 9] on icon "Cross" at bounding box center [561, 10] width 3 height 3
drag, startPoint x: 464, startPoint y: 7, endPoint x: 410, endPoint y: 9, distance: 53.8
click at [410, 9] on div "[PERSON_NAME]" at bounding box center [450, 8] width 102 height 9
copy h1 "[PERSON_NAME]"
click at [408, 41] on span "Application" at bounding box center [411, 43] width 20 height 5
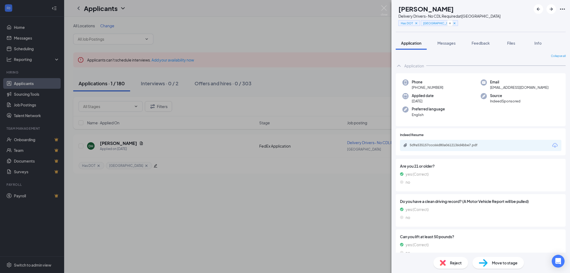
drag, startPoint x: 443, startPoint y: 86, endPoint x: 417, endPoint y: 88, distance: 25.5
click at [417, 88] on div "Phone [PHONE_NUMBER]" at bounding box center [442, 84] width 78 height 11
copy span "[PHONE_NUMBER]"
click at [448, 44] on span "Messages" at bounding box center [447, 43] width 18 height 5
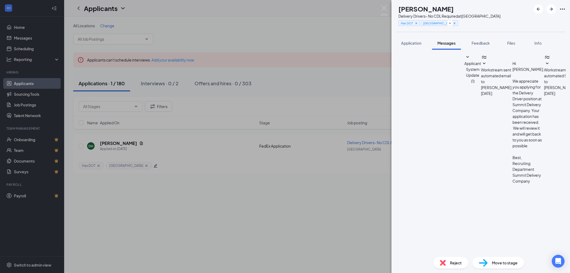
scroll to position [58, 0]
paste textarea "I wanted to let you know that I received your application. When I submit the fo…"
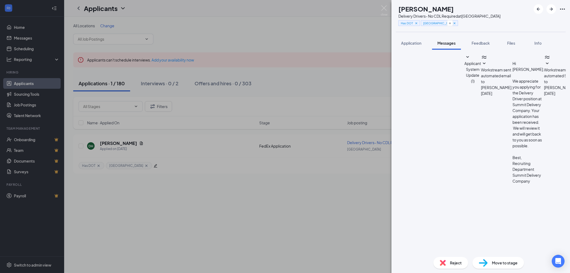
drag, startPoint x: 444, startPoint y: 232, endPoint x: 408, endPoint y: 231, distance: 36.1
type textarea "Hi [PERSON_NAME], I wanted to let you know that I received your application. Wh…"
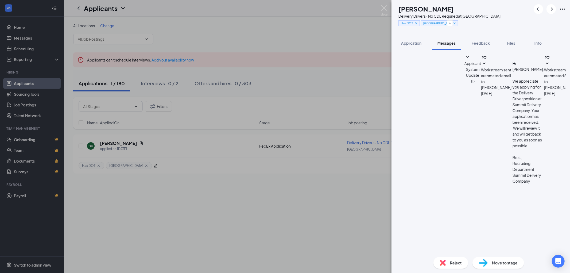
click at [486, 264] on img at bounding box center [483, 263] width 9 height 8
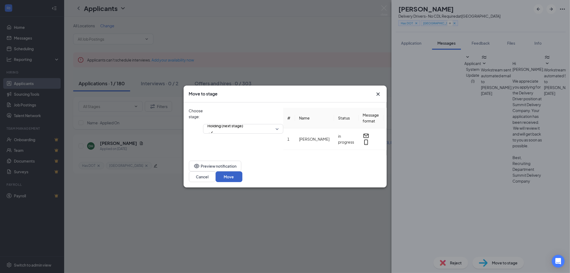
click at [243, 174] on button "Move" at bounding box center [229, 176] width 27 height 11
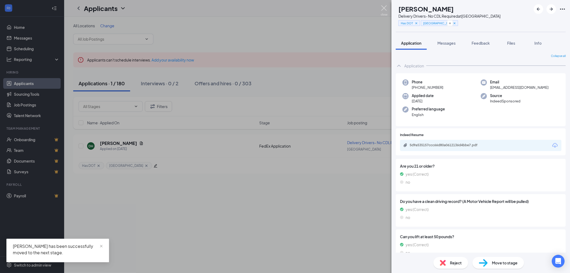
click at [384, 7] on img at bounding box center [384, 10] width 7 height 10
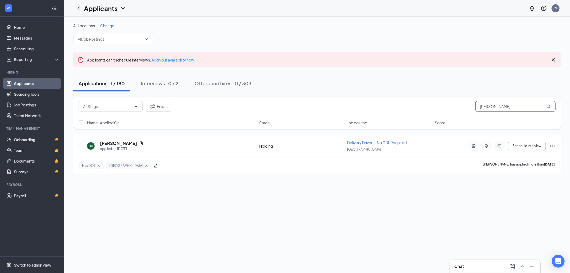
drag, startPoint x: 501, startPoint y: 105, endPoint x: 457, endPoint y: 107, distance: 44.2
click at [463, 106] on div "Filters [PERSON_NAME]" at bounding box center [317, 106] width 477 height 11
type input "jaden"
click at [116, 142] on h5 "[PERSON_NAME]" at bounding box center [118, 143] width 37 height 6
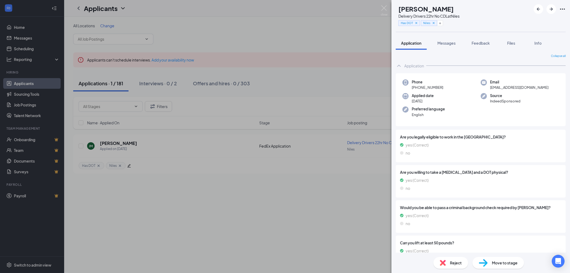
drag, startPoint x: 445, startPoint y: 86, endPoint x: 416, endPoint y: 89, distance: 28.6
click at [416, 89] on div "Phone [PHONE_NUMBER]" at bounding box center [442, 84] width 78 height 11
copy span "[PHONE_NUMBER]"
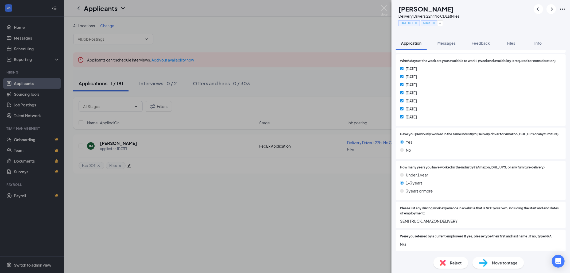
scroll to position [458, 0]
drag, startPoint x: 480, startPoint y: 7, endPoint x: 410, endPoint y: 10, distance: 70.6
click at [410, 10] on div "[PERSON_NAME] JADEN [PERSON_NAME] Delivery Drivers 22hr No CDL at Niles Has DOT…" at bounding box center [481, 16] width 179 height 32
copy h1 "[PERSON_NAME]"
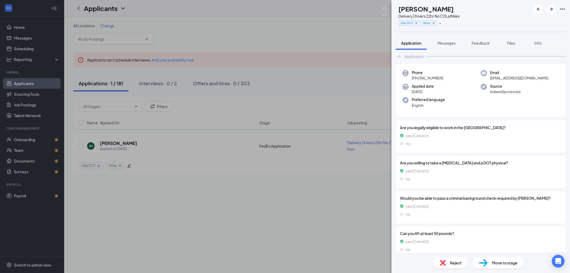
scroll to position [0, 0]
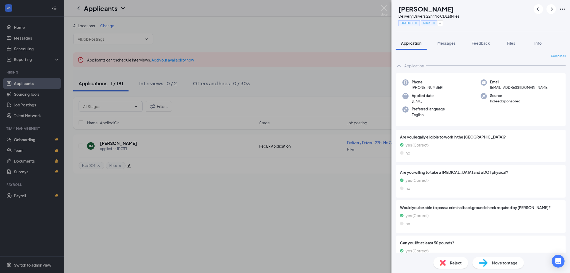
drag, startPoint x: 446, startPoint y: 86, endPoint x: 417, endPoint y: 89, distance: 29.0
click at [417, 89] on div "Phone [PHONE_NUMBER]" at bounding box center [442, 84] width 78 height 11
copy span "[PHONE_NUMBER]"
click at [489, 263] on div "Move to stage" at bounding box center [499, 263] width 52 height 12
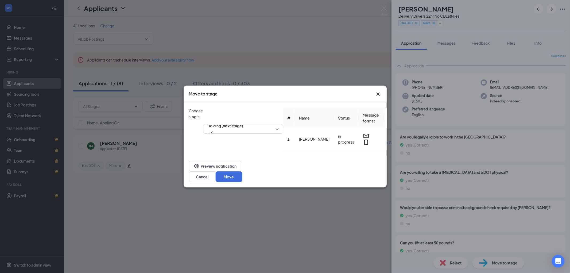
click at [377, 96] on icon "Cross" at bounding box center [378, 94] width 6 height 6
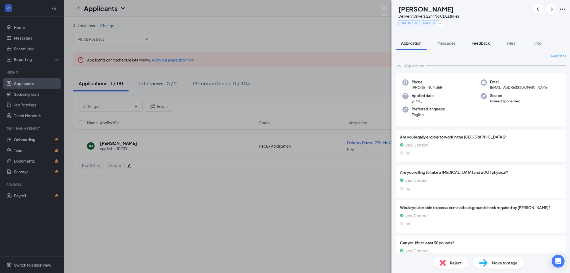
click at [484, 42] on span "Feedback" at bounding box center [481, 43] width 18 height 5
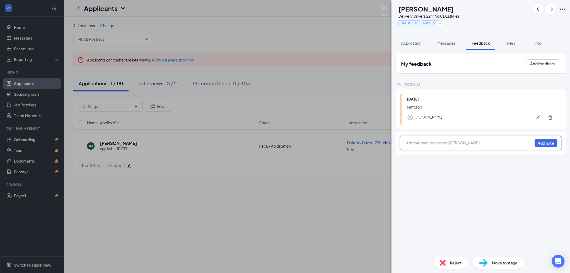
click at [428, 141] on div at bounding box center [470, 143] width 126 height 6
click at [543, 142] on button "Add note" at bounding box center [546, 143] width 23 height 9
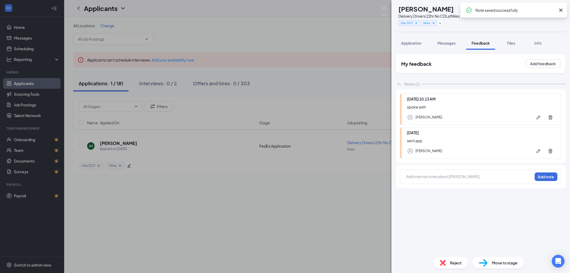
click at [488, 263] on img at bounding box center [483, 263] width 9 height 8
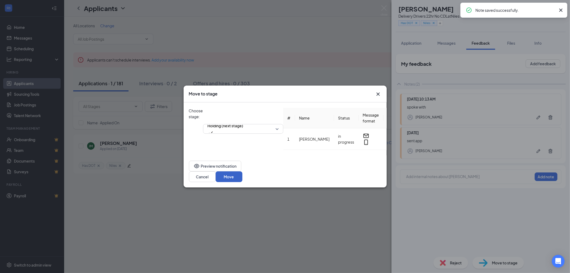
click at [243, 173] on button "Move" at bounding box center [229, 176] width 27 height 11
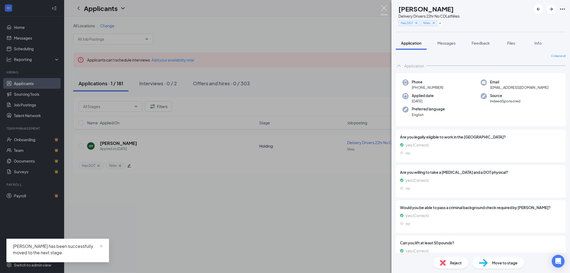
click at [382, 7] on img at bounding box center [384, 10] width 7 height 10
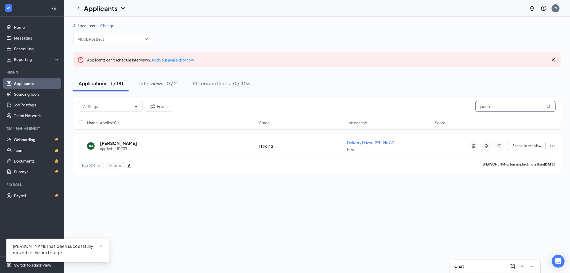
drag, startPoint x: 499, startPoint y: 108, endPoint x: 423, endPoint y: 104, distance: 76.0
click at [476, 108] on input "jaden" at bounding box center [516, 106] width 80 height 11
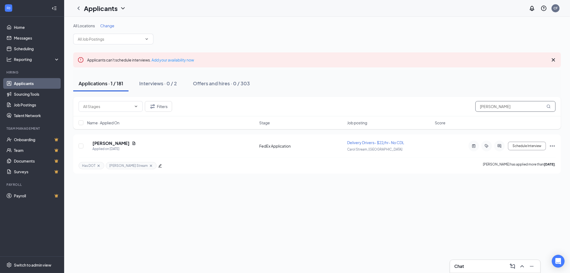
type input "[PERSON_NAME]"
click at [113, 142] on h5 "[PERSON_NAME]" at bounding box center [111, 143] width 37 height 6
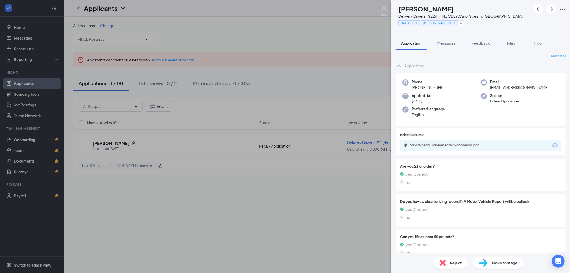
drag, startPoint x: 446, startPoint y: 87, endPoint x: 417, endPoint y: 89, distance: 28.4
click at [417, 89] on div "Phone [PHONE_NUMBER]" at bounding box center [442, 84] width 78 height 11
drag, startPoint x: 464, startPoint y: 8, endPoint x: 412, endPoint y: 9, distance: 52.2
click at [412, 9] on div "[PERSON_NAME]" at bounding box center [461, 8] width 124 height 9
drag, startPoint x: 444, startPoint y: 86, endPoint x: 427, endPoint y: 84, distance: 17.5
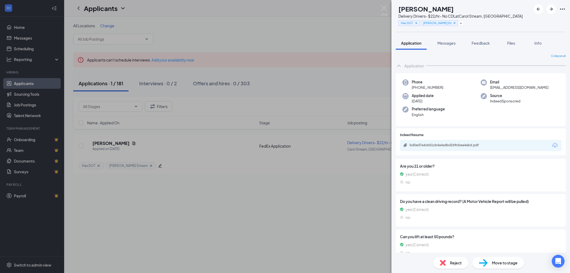
click at [427, 84] on div "Phone [PHONE_NUMBER]" at bounding box center [442, 84] width 78 height 11
click at [464, 85] on div "Phone [PHONE_NUMBER]" at bounding box center [442, 84] width 78 height 11
click at [455, 86] on div "Phone [PHONE_NUMBER]" at bounding box center [442, 84] width 78 height 11
drag, startPoint x: 448, startPoint y: 86, endPoint x: 417, endPoint y: 87, distance: 31.9
click at [417, 87] on div "Phone [PHONE_NUMBER]" at bounding box center [442, 84] width 78 height 11
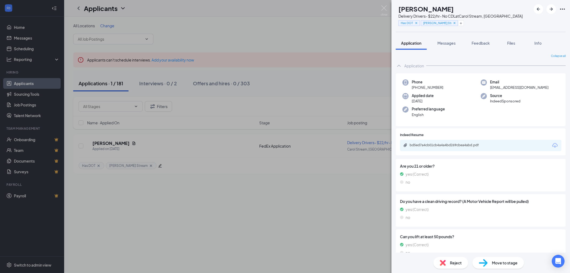
copy span "[PHONE_NUMBER]"
click at [485, 42] on span "Feedback" at bounding box center [481, 43] width 18 height 5
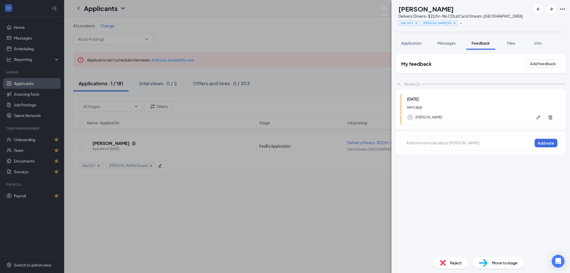
click at [417, 141] on div at bounding box center [470, 143] width 126 height 6
click at [546, 143] on button "Add note" at bounding box center [546, 143] width 23 height 9
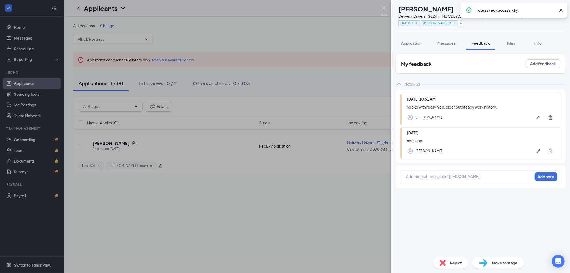
click at [487, 264] on img at bounding box center [483, 263] width 9 height 8
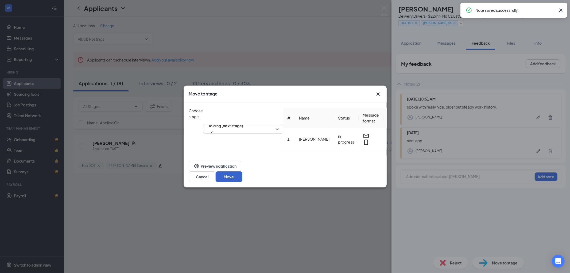
click at [243, 174] on button "Move" at bounding box center [229, 176] width 27 height 11
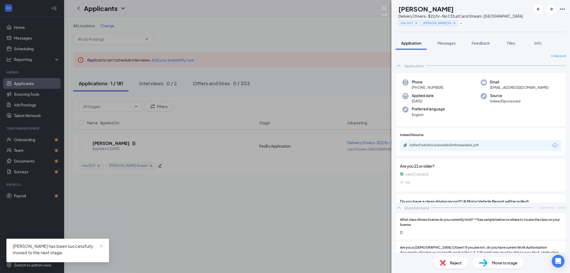
click at [384, 8] on img at bounding box center [384, 10] width 7 height 10
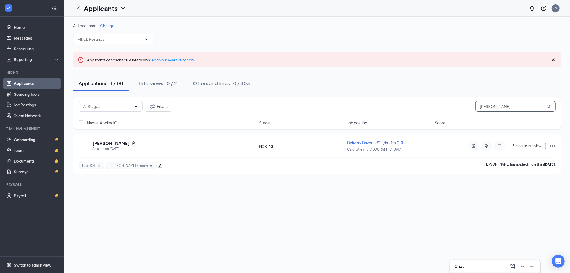
drag, startPoint x: 482, startPoint y: 106, endPoint x: 472, endPoint y: 106, distance: 10.2
click at [473, 106] on div "Filters [PERSON_NAME]" at bounding box center [317, 106] width 477 height 11
type input "[PERSON_NAME]"
click at [104, 143] on h5 "[PERSON_NAME]" at bounding box center [118, 143] width 37 height 6
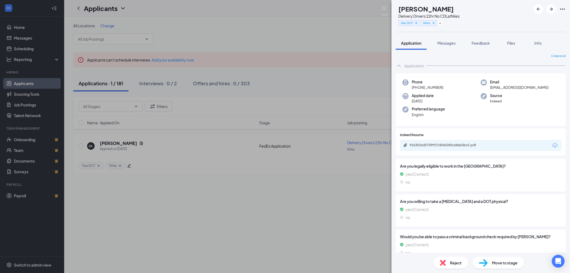
drag, startPoint x: 426, startPoint y: 86, endPoint x: 416, endPoint y: 87, distance: 10.8
click at [416, 87] on div "Phone [PHONE_NUMBER]" at bounding box center [442, 84] width 78 height 11
copy span "[PHONE_NUMBER]"
click at [434, 9] on h1 "[PERSON_NAME]" at bounding box center [426, 8] width 55 height 9
drag, startPoint x: 438, startPoint y: 9, endPoint x: 410, endPoint y: 9, distance: 28.1
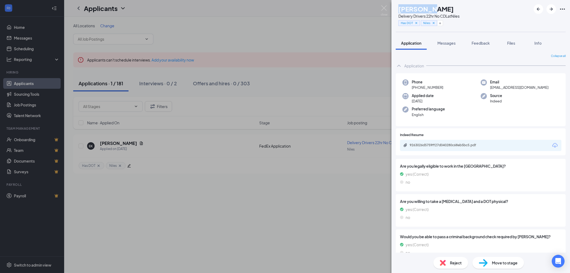
click at [410, 9] on div "[PERSON_NAME]" at bounding box center [429, 8] width 61 height 9
drag, startPoint x: 448, startPoint y: 86, endPoint x: 417, endPoint y: 89, distance: 31.1
click at [417, 89] on div "Phone [PHONE_NUMBER]" at bounding box center [442, 84] width 78 height 11
click at [478, 41] on span "Feedback" at bounding box center [481, 43] width 18 height 5
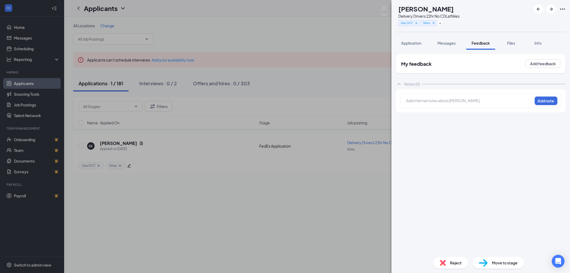
click at [426, 102] on div at bounding box center [470, 101] width 126 height 6
click at [405, 101] on div "very excited. Add note" at bounding box center [481, 101] width 162 height 14
click at [406, 101] on div "very excited. Add note" at bounding box center [481, 101] width 162 height 14
click at [408, 100] on span "very excited." at bounding box center [418, 100] width 23 height 5
click at [408, 101] on span "very excited." at bounding box center [418, 100] width 23 height 5
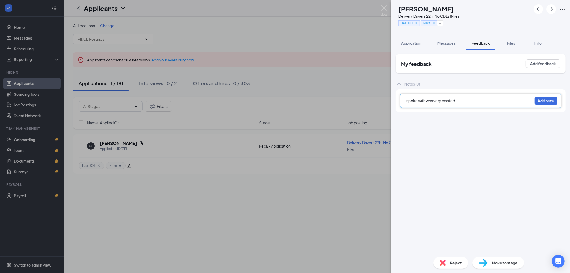
click at [480, 99] on div "spoke with was very excited." at bounding box center [470, 101] width 126 height 6
click at [550, 100] on button "Add note" at bounding box center [546, 101] width 23 height 9
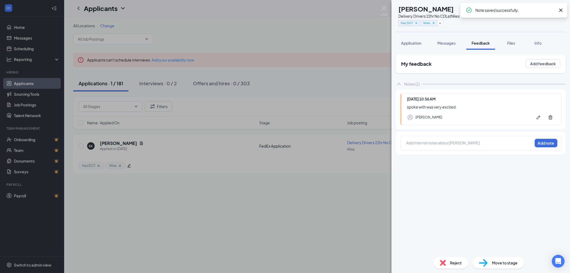
click at [491, 262] on div "Move to stage" at bounding box center [499, 263] width 52 height 12
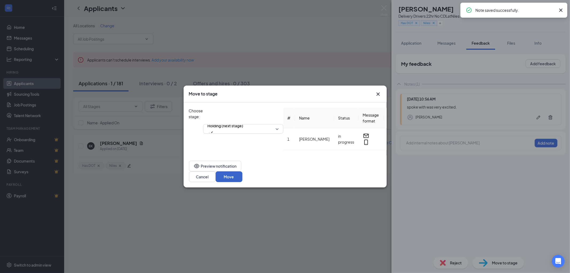
click at [243, 172] on button "Move" at bounding box center [229, 176] width 27 height 11
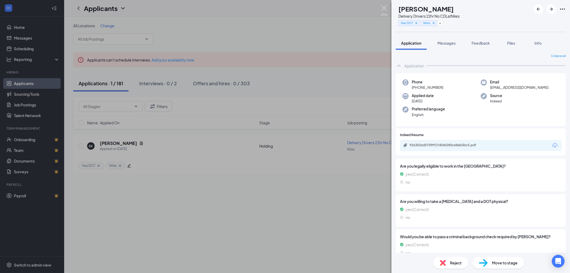
click at [383, 7] on img at bounding box center [384, 10] width 7 height 10
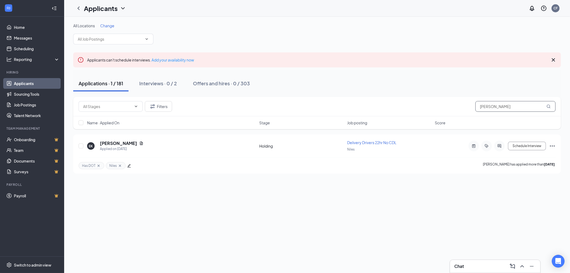
drag, startPoint x: 496, startPoint y: 106, endPoint x: 447, endPoint y: 106, distance: 48.9
click at [478, 107] on input "[PERSON_NAME]" at bounding box center [516, 106] width 80 height 11
type input "kareem"
click at [104, 141] on h5 "[PERSON_NAME]" at bounding box center [111, 143] width 37 height 6
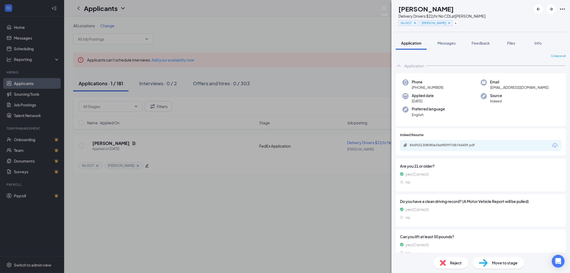
drag, startPoint x: 426, startPoint y: 78, endPoint x: 475, endPoint y: 59, distance: 52.6
drag, startPoint x: 447, startPoint y: 86, endPoint x: 417, endPoint y: 89, distance: 30.1
click at [417, 89] on div "Phone [PHONE_NUMBER]" at bounding box center [442, 84] width 78 height 11
drag, startPoint x: 457, startPoint y: 23, endPoint x: 467, endPoint y: 37, distance: 18.1
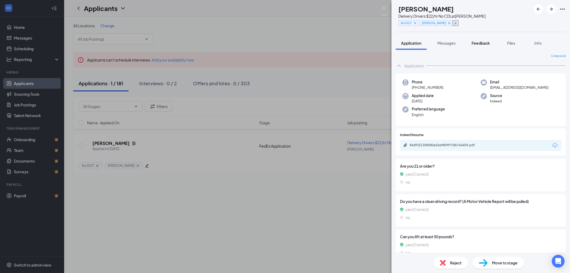
click at [457, 23] on icon "Plus" at bounding box center [456, 23] width 2 height 2
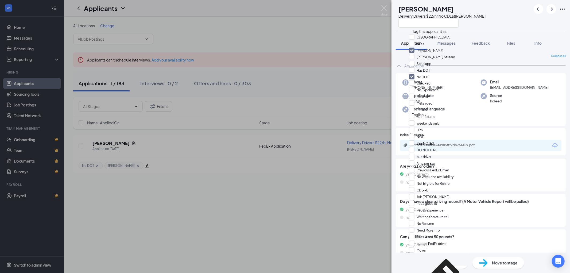
scroll to position [59, 0]
click at [431, 100] on div "Messaged" at bounding box center [439, 103] width 60 height 7
checkbox input "true"
click at [507, 23] on div "KF [PERSON_NAME] Delivery Drivers $22/hr No CDL at [PERSON_NAME]" at bounding box center [481, 16] width 179 height 32
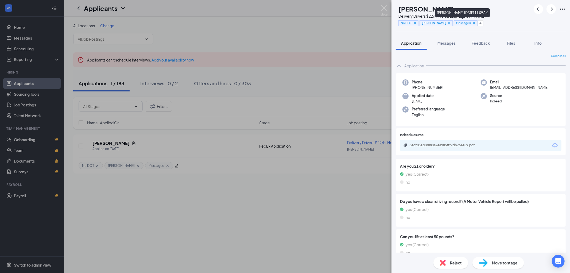
click at [474, 22] on icon "Cross" at bounding box center [475, 23] width 4 height 4
click at [457, 22] on button "button" at bounding box center [456, 23] width 6 height 6
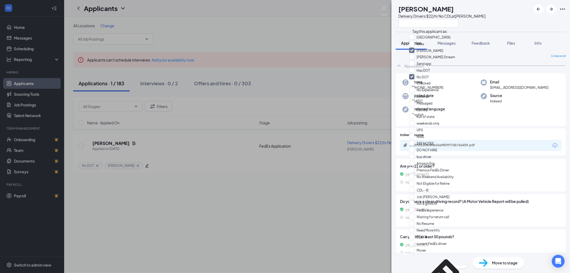
scroll to position [178, 0]
click at [444, 214] on input "Waiting for return call" at bounding box center [429, 217] width 40 height 6
checkbox input "true"
click at [513, 26] on div "KF [PERSON_NAME] Delivery Drivers $22/hr No CDL at [PERSON_NAME]" at bounding box center [481, 16] width 179 height 32
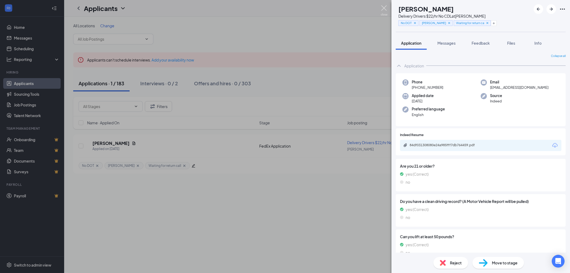
click at [383, 7] on img at bounding box center [384, 10] width 7 height 10
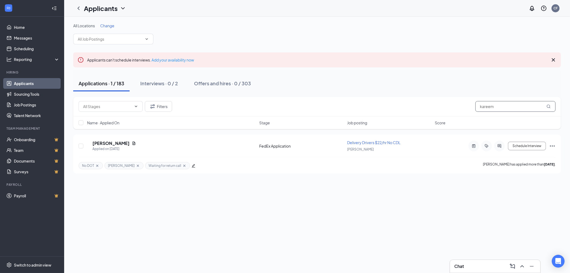
drag, startPoint x: 499, startPoint y: 106, endPoint x: 457, endPoint y: 105, distance: 42.5
click at [469, 105] on div "Filters kareem" at bounding box center [317, 106] width 477 height 11
click at [114, 143] on h5 "[PERSON_NAME]" at bounding box center [111, 143] width 37 height 6
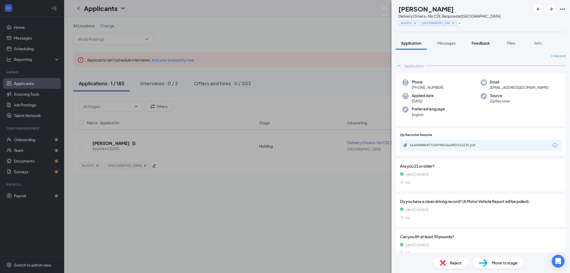
click at [485, 44] on span "Feedback" at bounding box center [481, 43] width 18 height 5
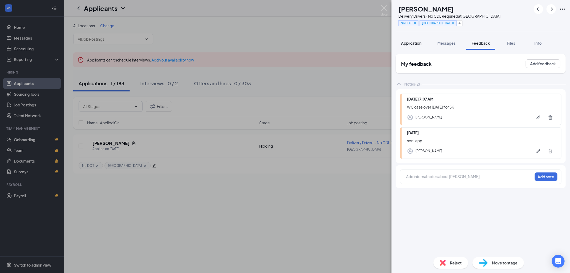
click at [407, 41] on span "Application" at bounding box center [411, 43] width 20 height 5
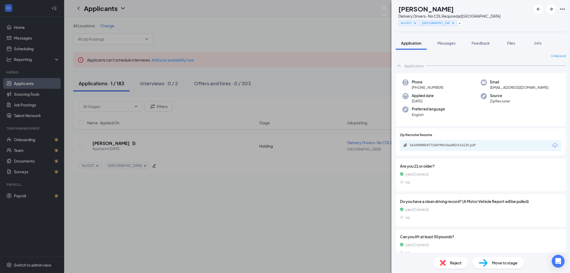
drag, startPoint x: 446, startPoint y: 86, endPoint x: 416, endPoint y: 89, distance: 29.8
click at [416, 89] on div "Phone [PHONE_NUMBER]" at bounding box center [442, 84] width 78 height 11
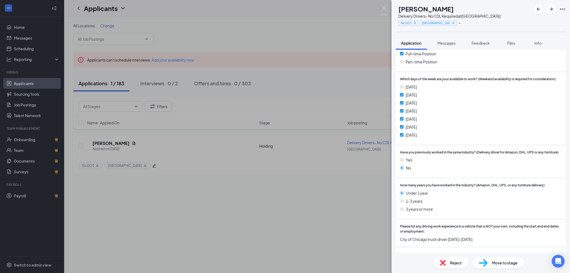
scroll to position [489, 0]
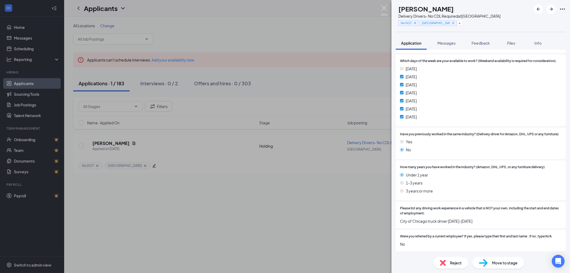
click at [384, 7] on img at bounding box center [384, 10] width 7 height 10
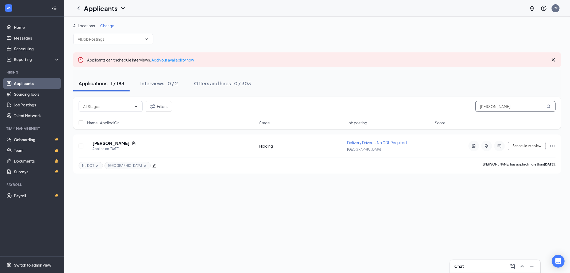
drag, startPoint x: 508, startPoint y: 106, endPoint x: 464, endPoint y: 106, distance: 44.4
click at [464, 106] on div "Filters [PERSON_NAME]" at bounding box center [317, 106] width 477 height 11
click at [114, 143] on h5 "[PERSON_NAME]" at bounding box center [118, 143] width 37 height 6
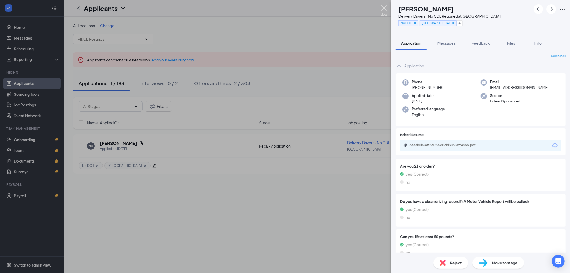
click at [384, 7] on img at bounding box center [384, 10] width 7 height 10
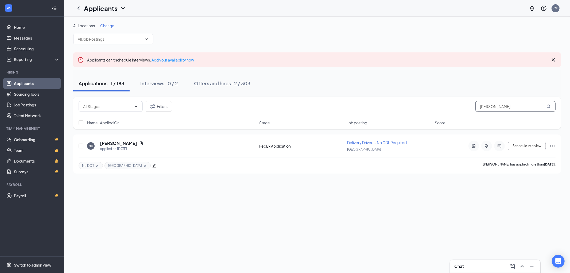
drag, startPoint x: 499, startPoint y: 106, endPoint x: 432, endPoint y: 106, distance: 66.6
click at [450, 106] on div "Filters [PERSON_NAME]" at bounding box center [317, 106] width 477 height 11
click at [106, 143] on h5 "[PERSON_NAME]" at bounding box center [111, 143] width 37 height 6
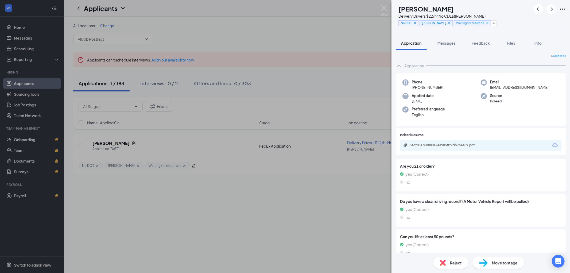
drag, startPoint x: 451, startPoint y: 8, endPoint x: 411, endPoint y: 9, distance: 40.9
click at [411, 9] on div "[PERSON_NAME]" at bounding box center [448, 8] width 98 height 9
drag, startPoint x: 543, startPoint y: 86, endPoint x: 485, endPoint y: 89, distance: 58.6
click at [485, 89] on div "Email [EMAIL_ADDRESS][DOMAIN_NAME]" at bounding box center [520, 84] width 78 height 11
drag, startPoint x: 487, startPoint y: 23, endPoint x: 471, endPoint y: 25, distance: 15.7
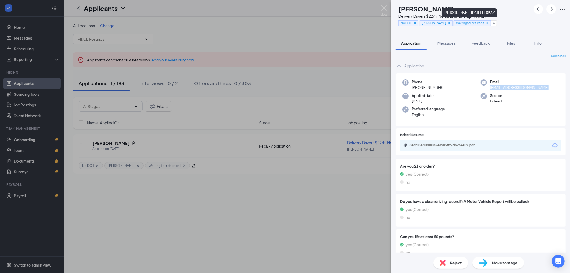
click at [487, 23] on icon "Cross" at bounding box center [488, 23] width 4 height 4
drag, startPoint x: 460, startPoint y: 7, endPoint x: 409, endPoint y: 7, distance: 51.1
click at [409, 7] on div "KF [PERSON_NAME] Delivery Drivers $22/hr No CDL at [PERSON_NAME] No DOT [PERSON…" at bounding box center [441, 15] width 90 height 23
drag, startPoint x: 445, startPoint y: 85, endPoint x: 417, endPoint y: 87, distance: 27.4
click at [417, 87] on div "Phone [PHONE_NUMBER]" at bounding box center [442, 84] width 78 height 11
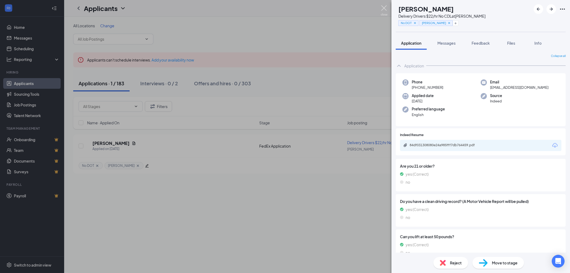
click at [385, 7] on img at bounding box center [384, 10] width 7 height 10
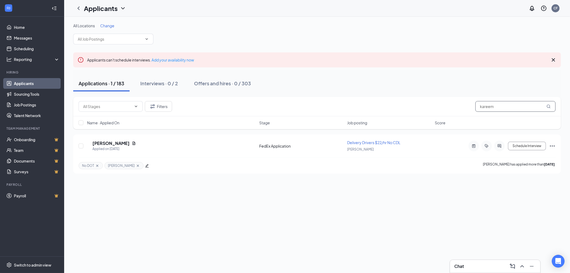
drag, startPoint x: 507, startPoint y: 103, endPoint x: 459, endPoint y: 105, distance: 47.1
click at [463, 106] on div "Filters kareem" at bounding box center [317, 106] width 477 height 11
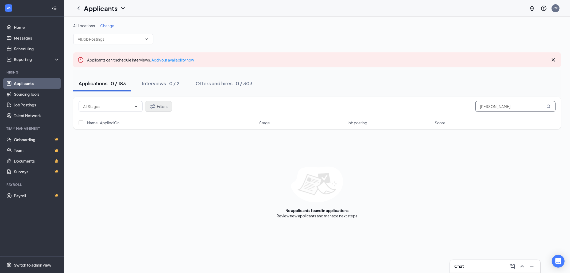
type input "[PERSON_NAME]"
click at [160, 106] on button "Filters" at bounding box center [158, 106] width 27 height 11
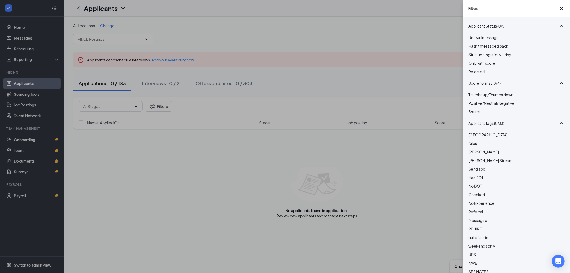
click at [474, 69] on div at bounding box center [517, 69] width 96 height 0
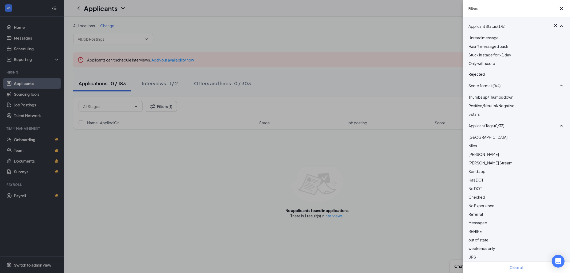
click at [154, 81] on div "Filters Applicant Status (1/5) Unread message Hasn't messaged back Stuck in sta…" at bounding box center [285, 136] width 570 height 273
click at [155, 83] on div "Filters Applicant Status (1/5) Unread message Hasn't messaged back Stuck in sta…" at bounding box center [285, 136] width 570 height 273
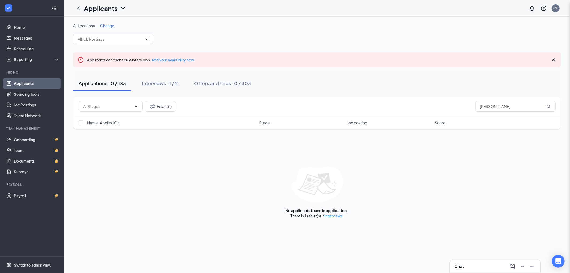
click at [155, 83] on div "Filters Applicant Status (1/5) Unread message Hasn't messaged back Stuck in sta…" at bounding box center [285, 136] width 570 height 273
click at [154, 84] on div "Interviews · 1 / 2" at bounding box center [160, 83] width 36 height 7
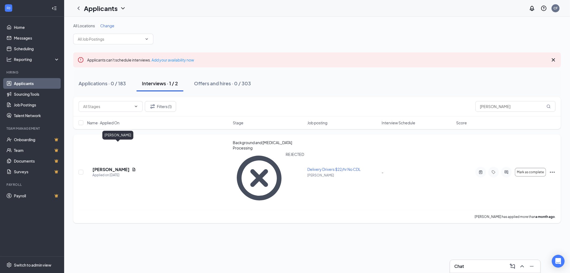
click at [109, 167] on h5 "[PERSON_NAME]" at bounding box center [111, 170] width 37 height 6
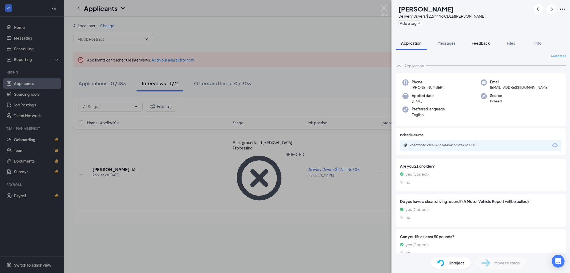
click at [484, 43] on span "Feedback" at bounding box center [481, 43] width 18 height 5
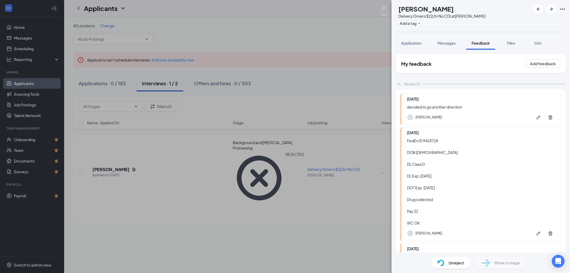
click at [384, 7] on img at bounding box center [384, 10] width 7 height 10
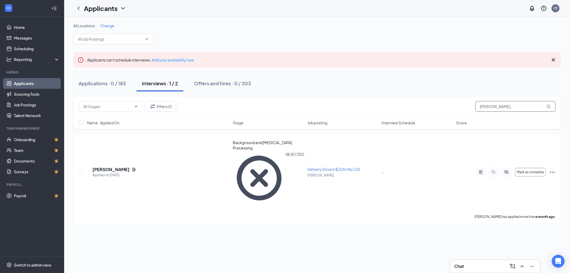
drag, startPoint x: 513, startPoint y: 106, endPoint x: 439, endPoint y: 110, distance: 74.0
click at [439, 110] on div "Filters (1) [PERSON_NAME]" at bounding box center [317, 106] width 477 height 11
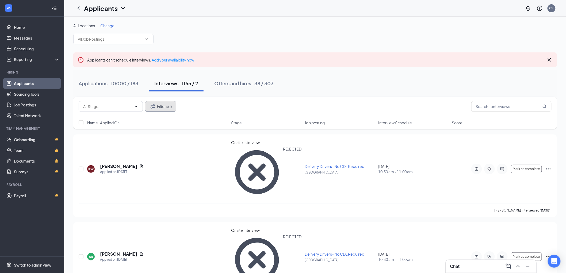
click at [169, 106] on button "Filters (1)" at bounding box center [160, 106] width 31 height 11
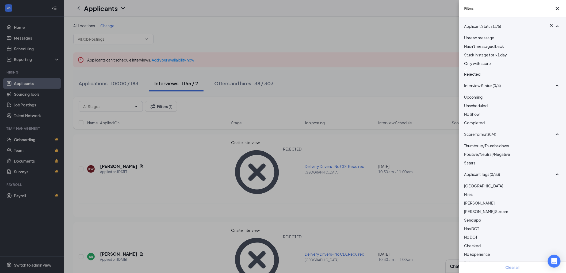
click at [465, 71] on div at bounding box center [512, 70] width 96 height 2
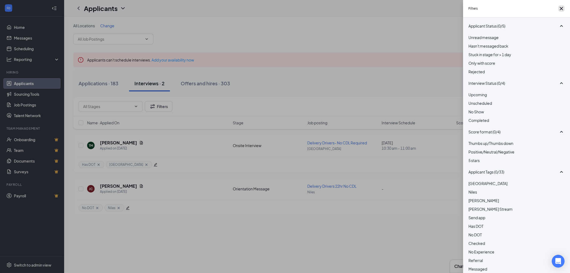
click at [560, 10] on icon "Cross" at bounding box center [562, 8] width 6 height 6
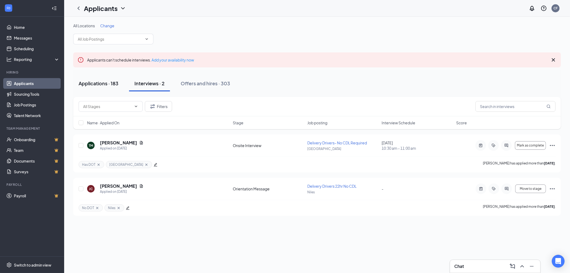
click at [95, 85] on div "Applications · 183" at bounding box center [99, 83] width 40 height 7
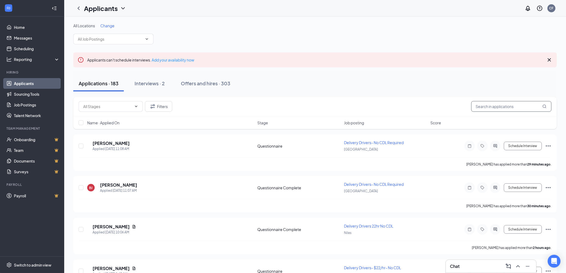
click at [485, 108] on input "text" at bounding box center [511, 106] width 80 height 11
click at [153, 84] on div "Interviews · 2" at bounding box center [150, 83] width 30 height 7
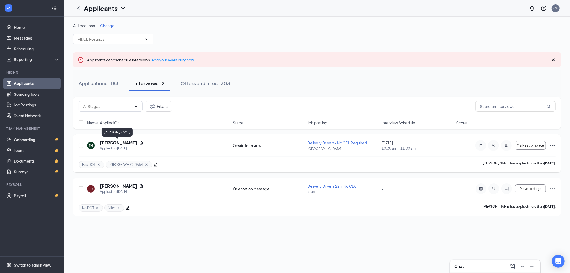
click at [120, 142] on h5 "[PERSON_NAME]" at bounding box center [118, 143] width 37 height 6
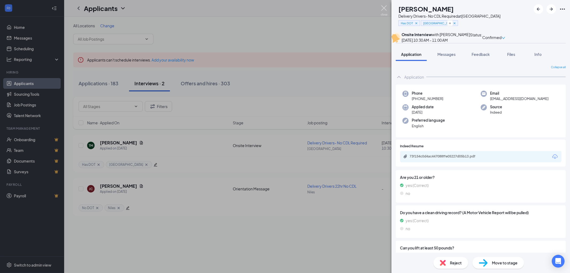
click at [384, 7] on img at bounding box center [384, 10] width 7 height 10
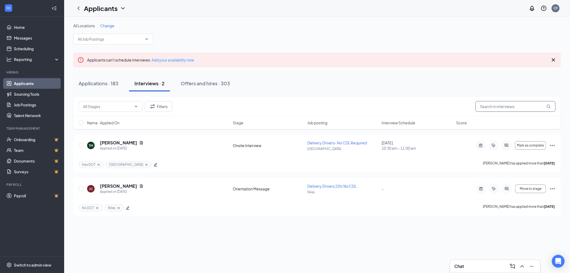
click at [490, 108] on input "text" at bounding box center [516, 106] width 80 height 11
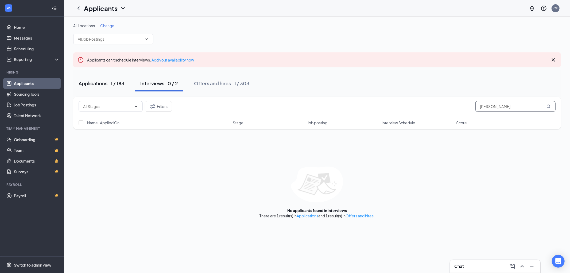
type input "[PERSON_NAME]"
click at [99, 83] on div "Applications · 1 / 183" at bounding box center [102, 83] width 46 height 7
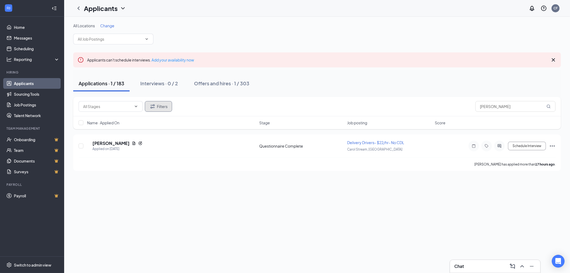
click at [164, 105] on button "Filters" at bounding box center [158, 106] width 27 height 11
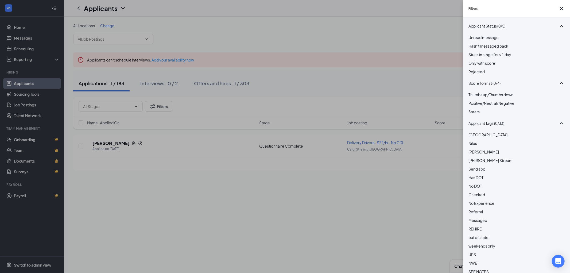
click at [469, 69] on div at bounding box center [517, 69] width 96 height 0
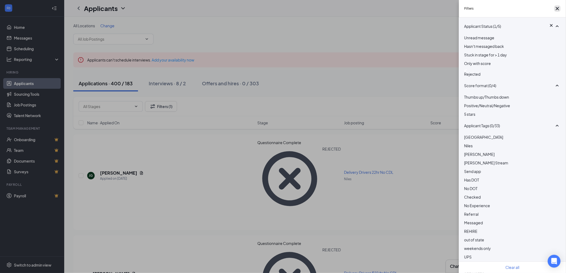
click at [554, 8] on icon "Cross" at bounding box center [557, 8] width 6 height 6
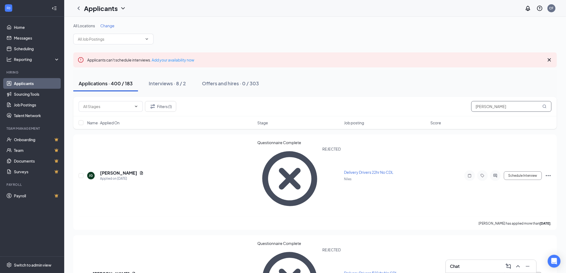
click at [496, 106] on input "[PERSON_NAME]" at bounding box center [511, 106] width 80 height 11
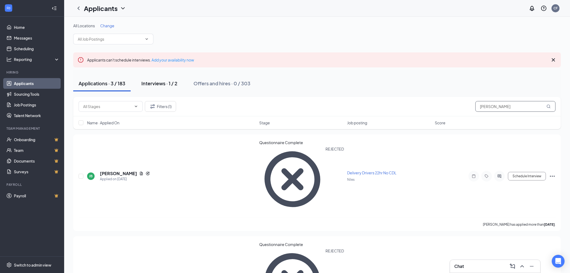
type input "[PERSON_NAME]"
click at [162, 85] on div "Interviews · 1 / 2" at bounding box center [159, 83] width 36 height 7
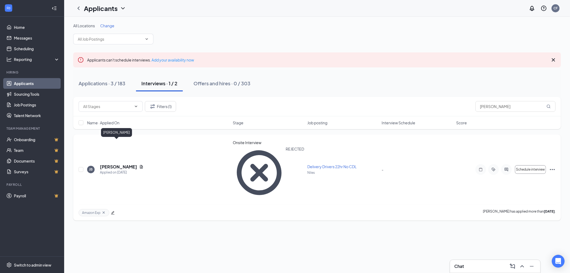
click at [113, 164] on h5 "[PERSON_NAME]" at bounding box center [118, 167] width 37 height 6
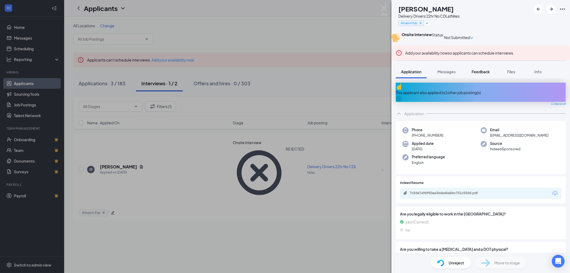
click at [486, 74] on span "Feedback" at bounding box center [481, 71] width 18 height 5
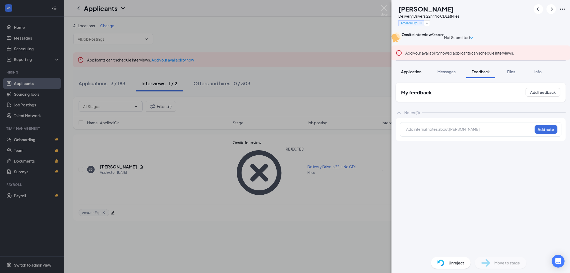
click at [414, 74] on span "Application" at bounding box center [411, 71] width 20 height 5
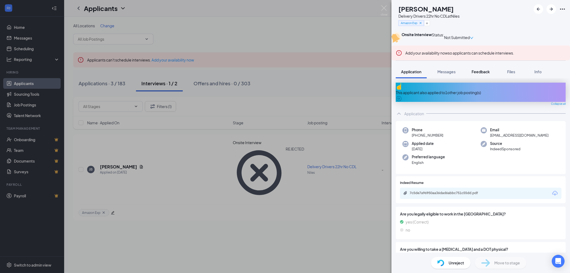
click at [487, 74] on span "Feedback" at bounding box center [481, 71] width 18 height 5
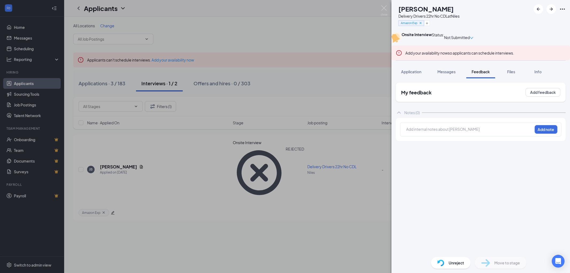
click at [429, 132] on div at bounding box center [470, 129] width 126 height 6
drag, startPoint x: 382, startPoint y: 7, endPoint x: 384, endPoint y: 10, distance: 3.4
click at [382, 7] on img at bounding box center [384, 10] width 7 height 10
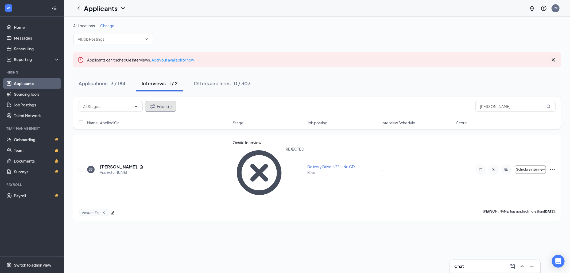
click at [162, 106] on button "Filters (1)" at bounding box center [160, 106] width 31 height 11
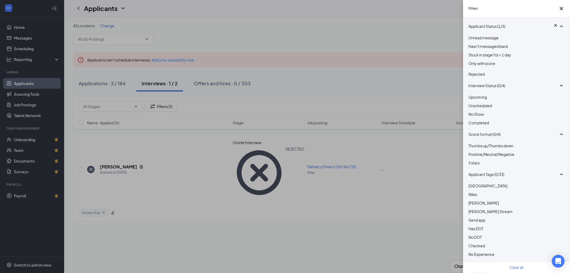
click at [471, 71] on img at bounding box center [470, 70] width 3 height 2
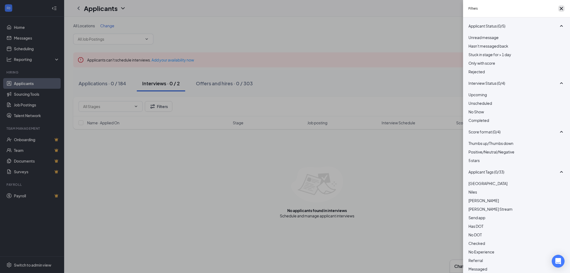
click at [559, 9] on icon "Cross" at bounding box center [562, 8] width 6 height 6
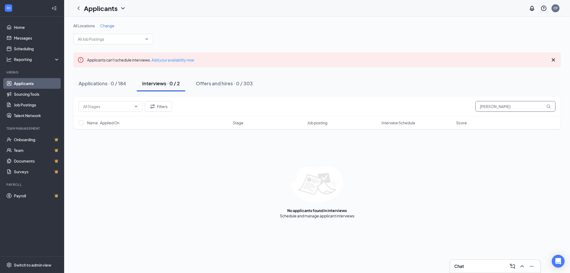
drag, startPoint x: 509, startPoint y: 106, endPoint x: 466, endPoint y: 107, distance: 42.8
click at [466, 107] on div "Filters [PERSON_NAME]" at bounding box center [317, 106] width 477 height 11
type input "[PERSON_NAME]"
click at [104, 87] on button "Applications · 0 / 184" at bounding box center [102, 83] width 58 height 16
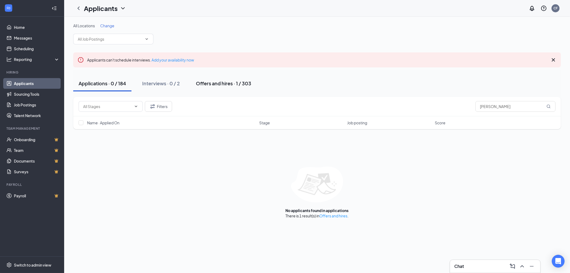
click at [225, 84] on div "Offers and hires · 1 / 303" at bounding box center [223, 83] width 55 height 7
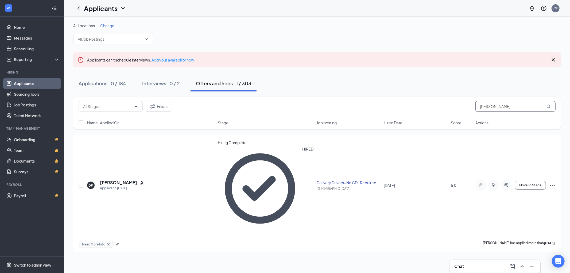
drag, startPoint x: 509, startPoint y: 108, endPoint x: 448, endPoint y: 107, distance: 61.5
click at [452, 107] on div "Filters [PERSON_NAME]" at bounding box center [317, 106] width 477 height 11
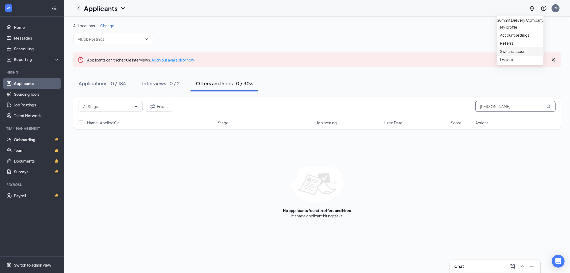
type input "[PERSON_NAME]"
click at [522, 54] on link "Switch account" at bounding box center [513, 51] width 27 height 5
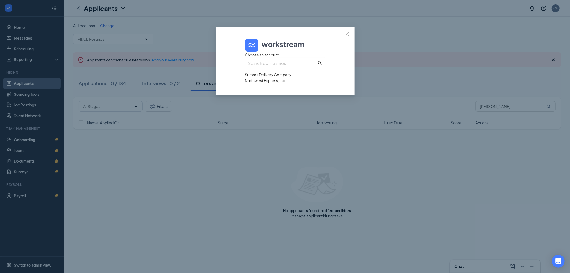
click at [274, 83] on div "Northwest Express, Inc." at bounding box center [285, 81] width 80 height 6
